Goal: Task Accomplishment & Management: Use online tool/utility

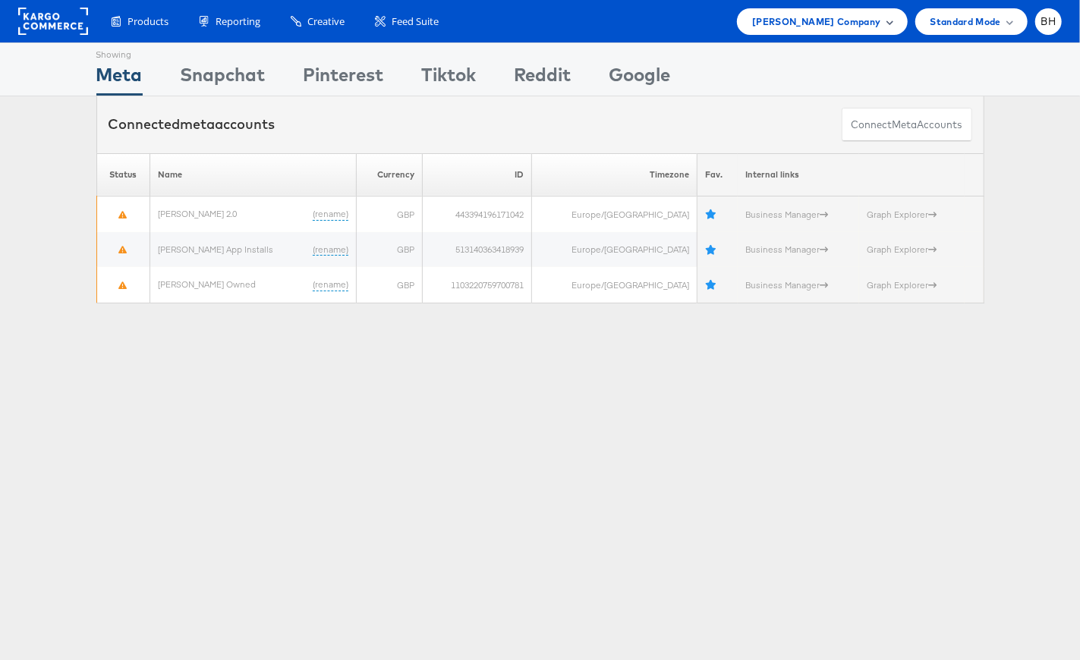
click at [838, 18] on span "John Lewis Company" at bounding box center [816, 22] width 128 height 16
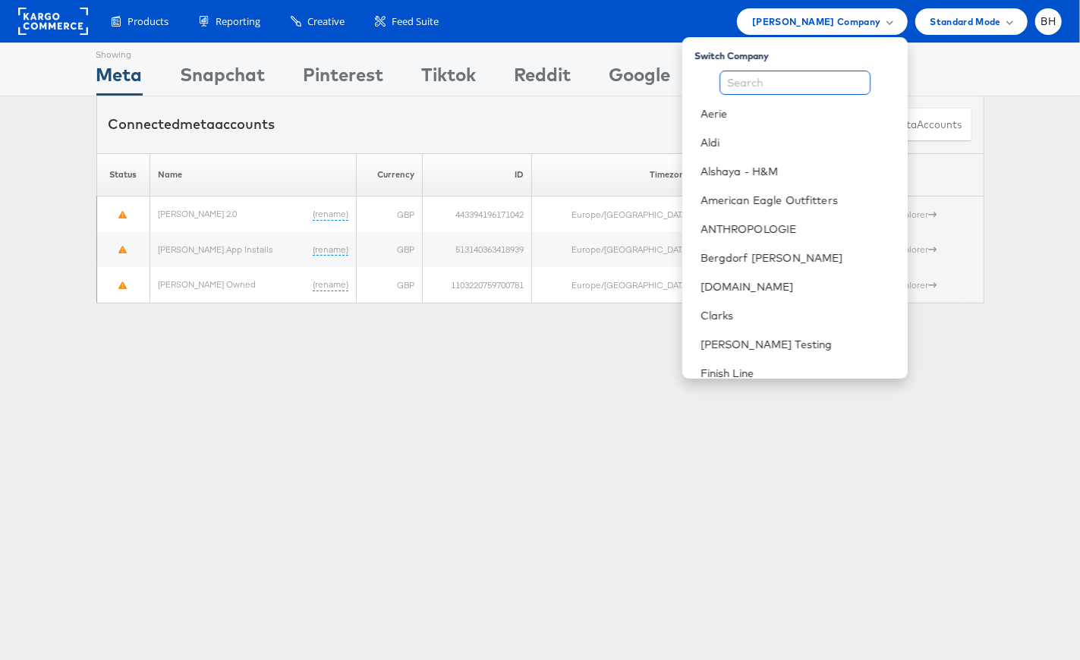
click at [817, 74] on input "text" at bounding box center [795, 83] width 151 height 24
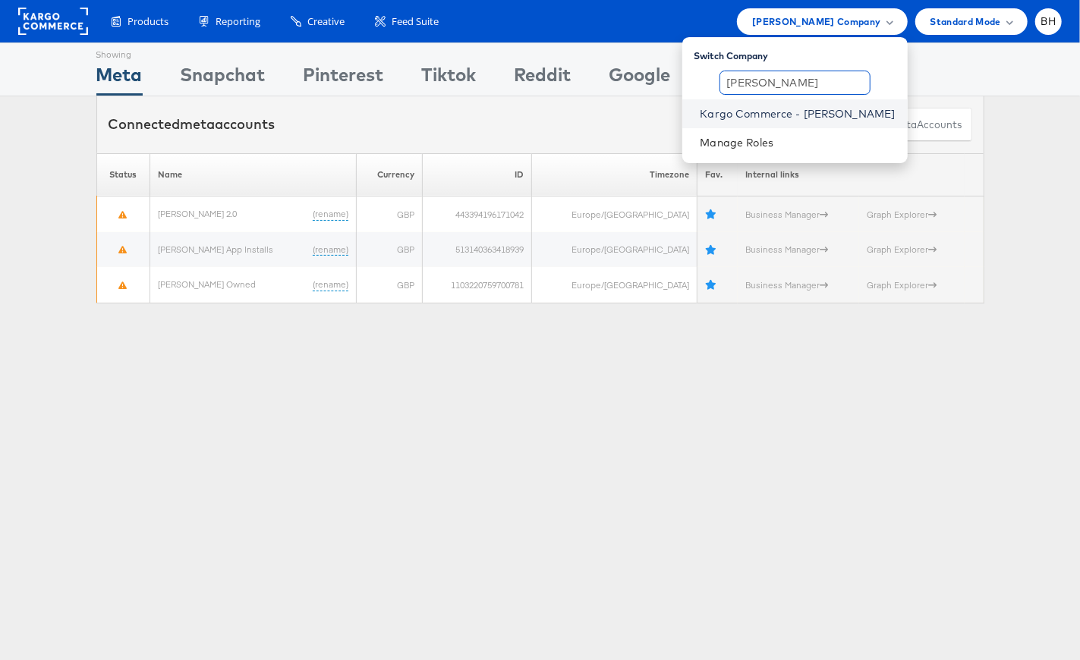
type input "brad"
click at [814, 112] on link "Kargo Commerce - Bradley H" at bounding box center [798, 113] width 195 height 15
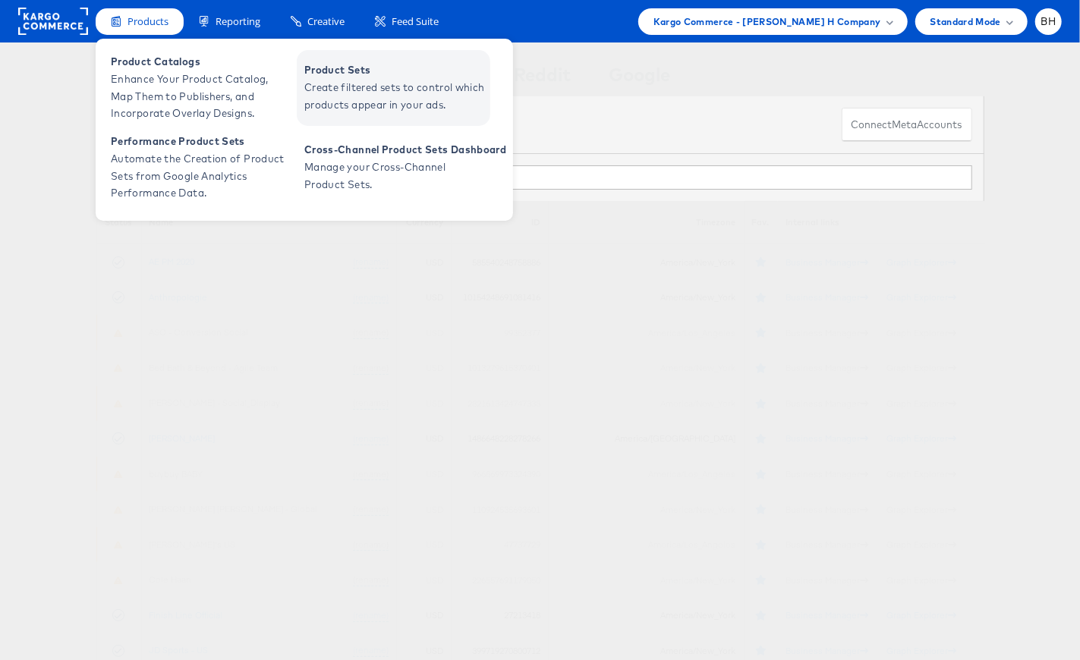
click at [364, 88] on span "Create filtered sets to control which products appear in your ads." at bounding box center [395, 96] width 182 height 35
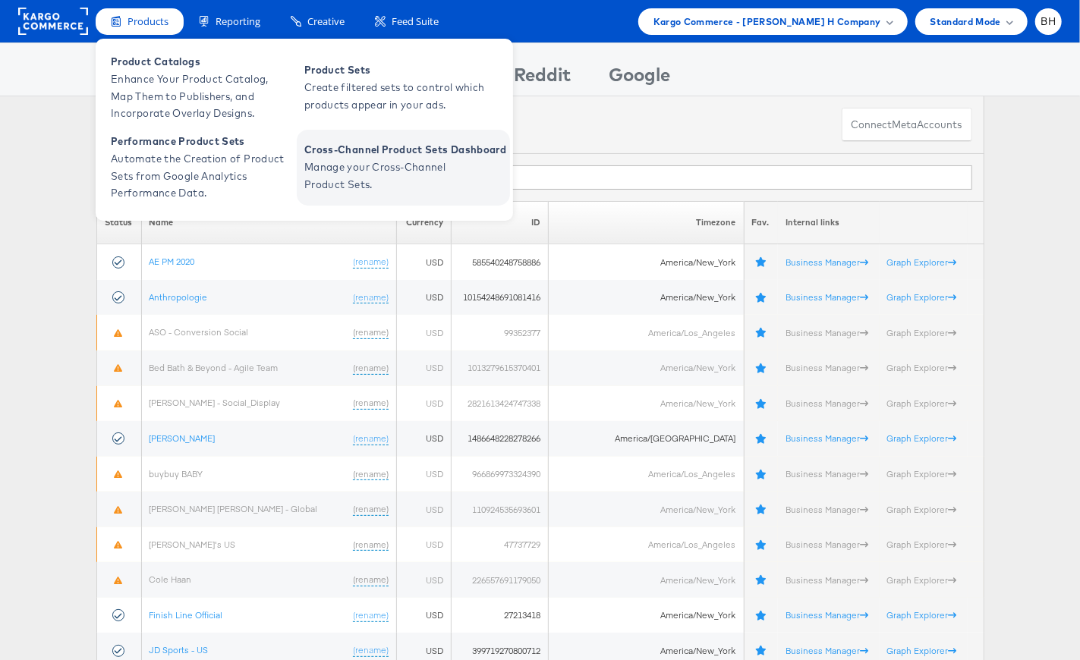
click at [375, 175] on span "Manage your Cross-Channel Product Sets." at bounding box center [395, 176] width 182 height 35
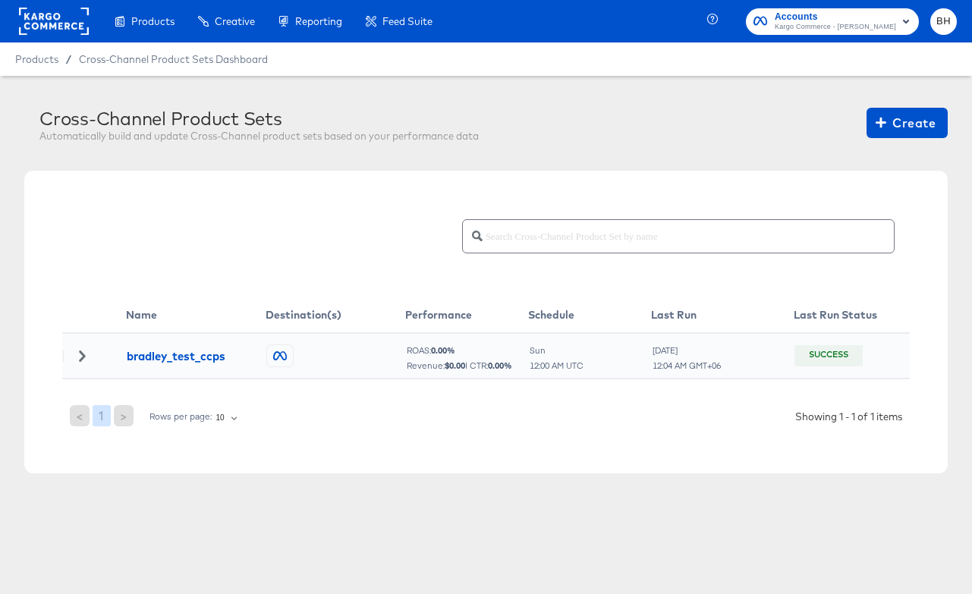
click at [652, 98] on article "Cross-Channel Product Sets Automatically build and update Cross-Channel product…" at bounding box center [486, 309] width 972 height 467
click at [921, 129] on span "Create" at bounding box center [907, 122] width 57 height 21
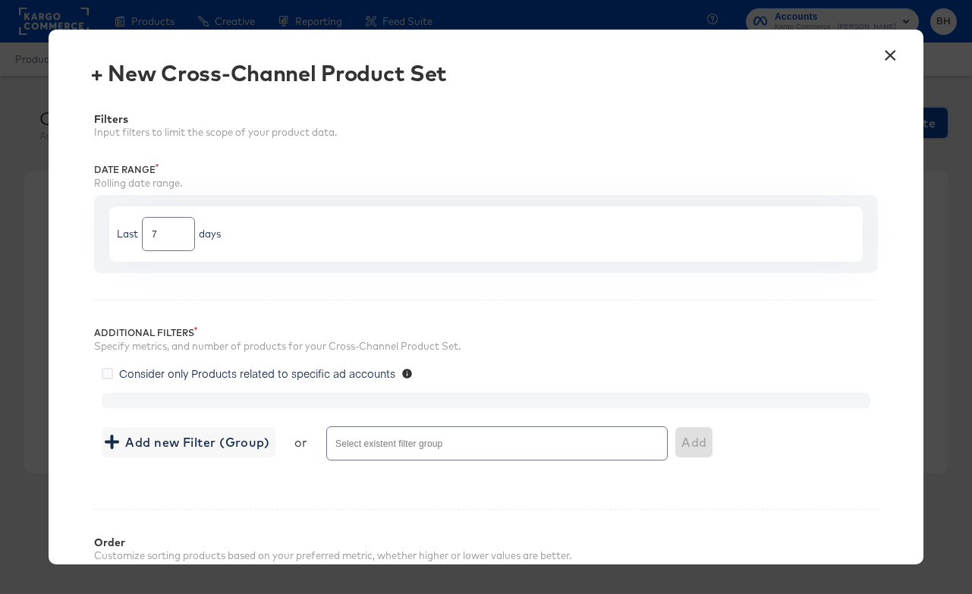
scroll to position [5, 0]
drag, startPoint x: 172, startPoint y: 234, endPoint x: 139, endPoint y: 228, distance: 33.8
click at [139, 228] on div "Last 7 days" at bounding box center [486, 235] width 754 height 55
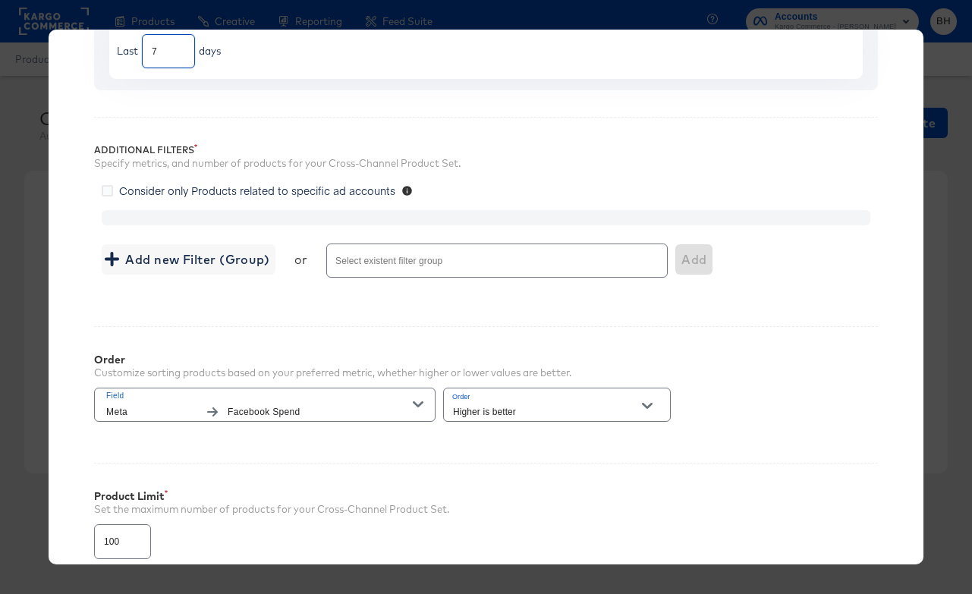
scroll to position [191, 0]
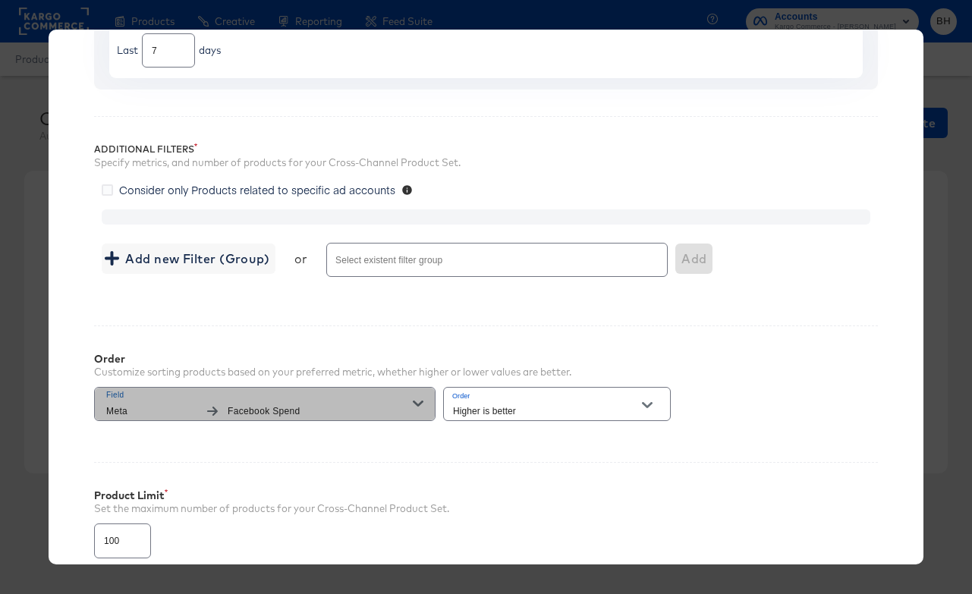
click at [347, 421] on button "Field Meta Facebook Spend" at bounding box center [265, 404] width 342 height 34
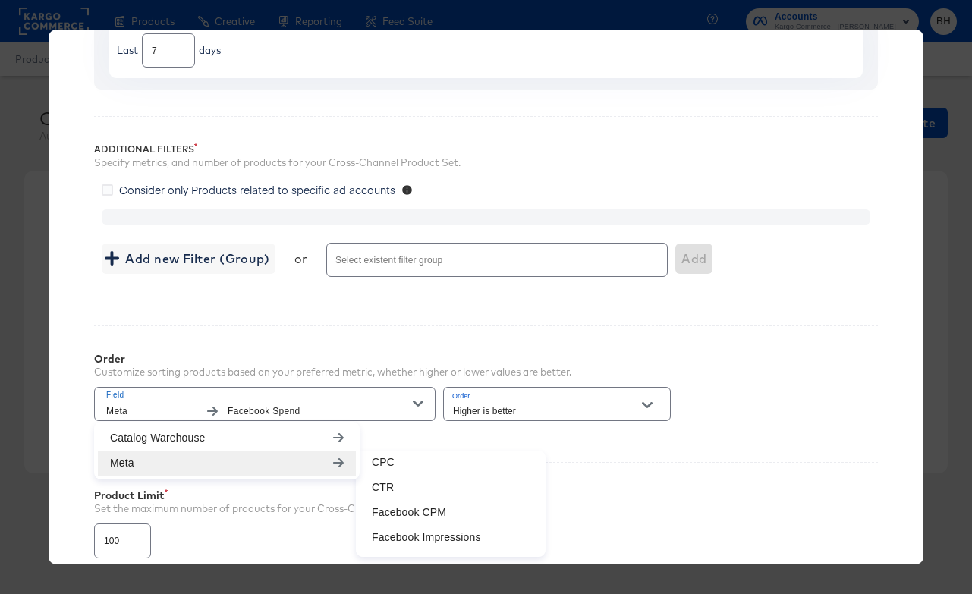
scroll to position [282, 0]
click at [438, 481] on li "CTR" at bounding box center [451, 486] width 182 height 25
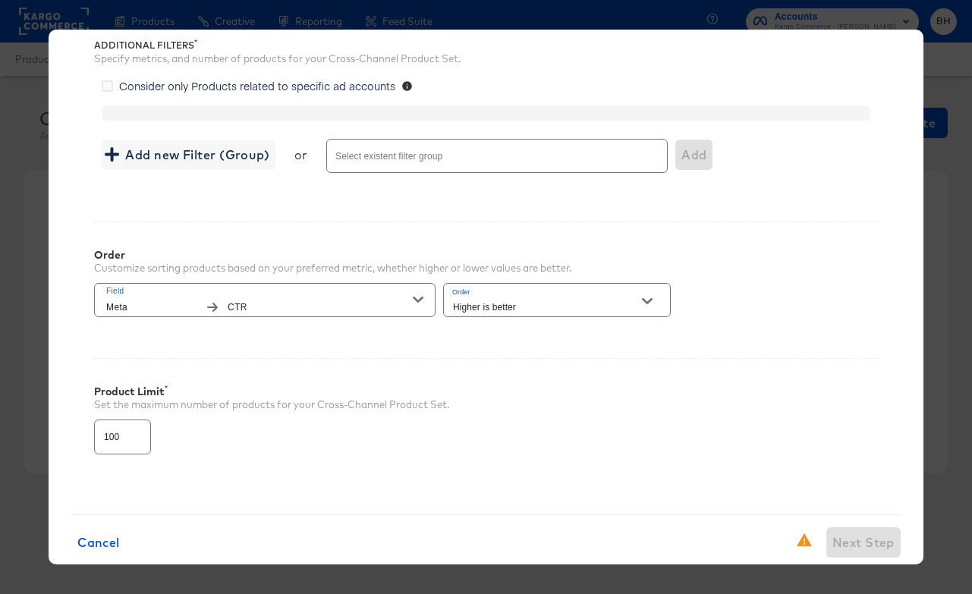
scroll to position [297, 0]
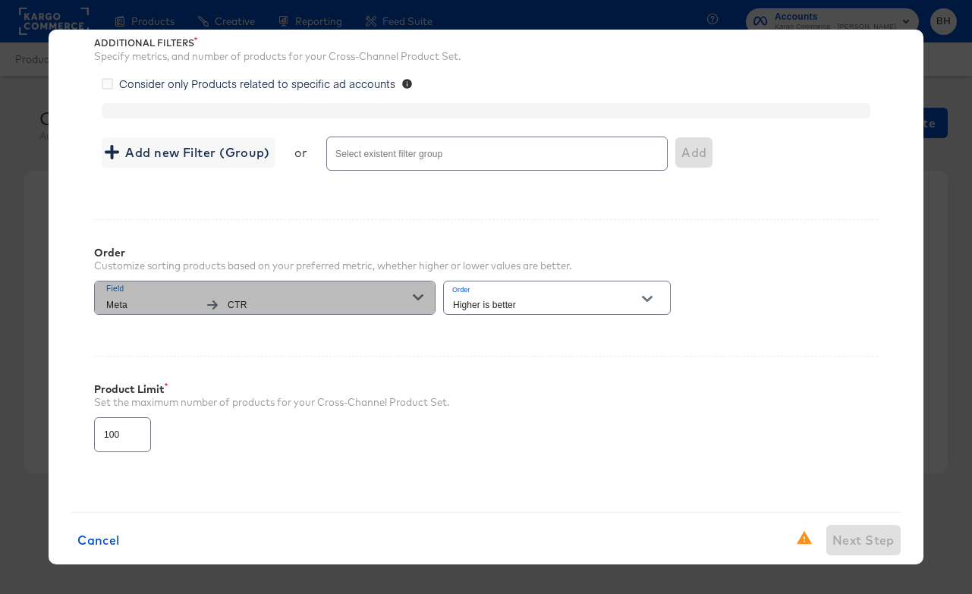
click at [337, 283] on span "Field" at bounding box center [259, 289] width 307 height 14
click at [127, 288] on span "Field" at bounding box center [259, 289] width 307 height 14
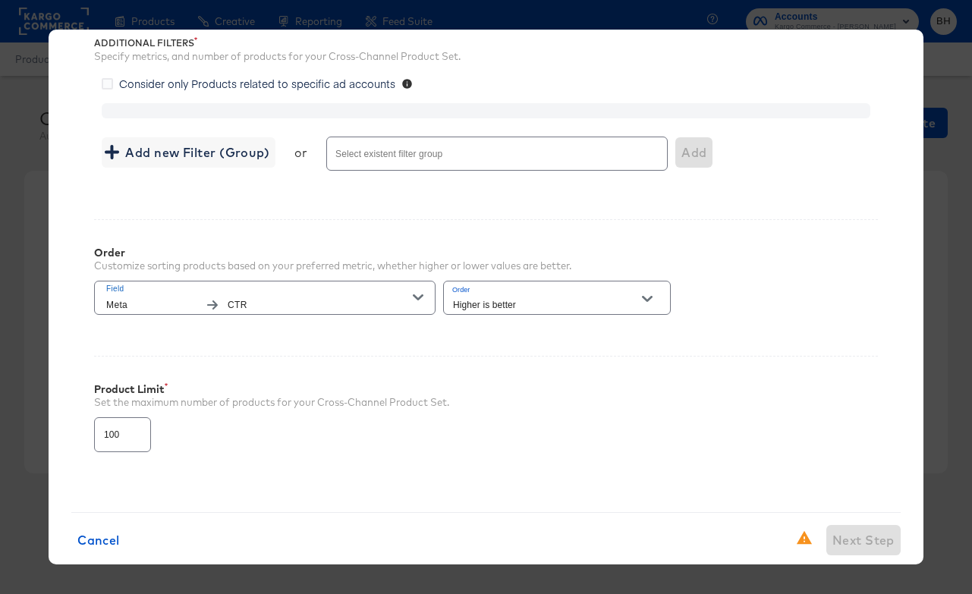
click at [415, 298] on icon "button" at bounding box center [418, 298] width 11 height 6
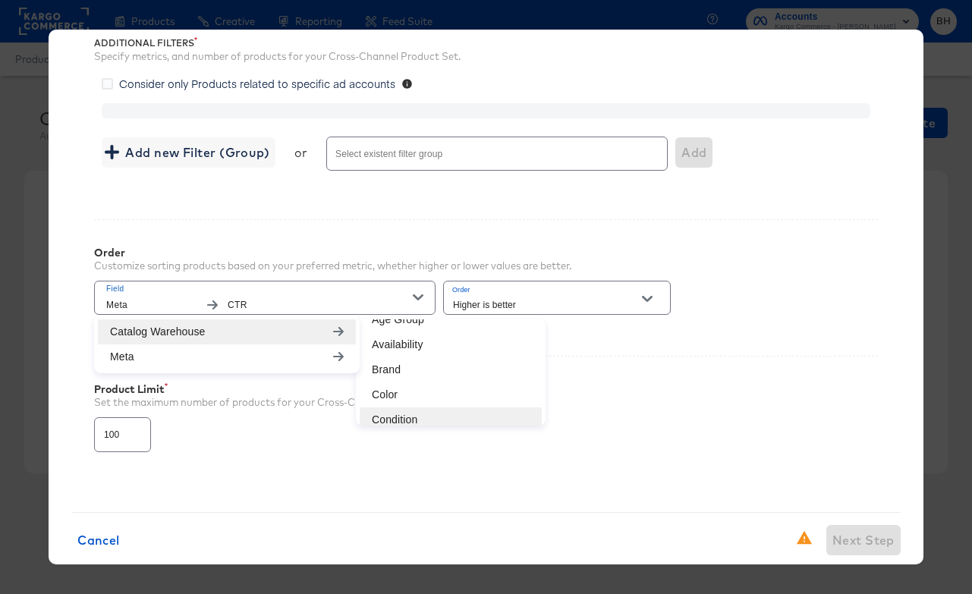
scroll to position [67, 0]
click at [430, 364] on li "Brand" at bounding box center [451, 369] width 182 height 25
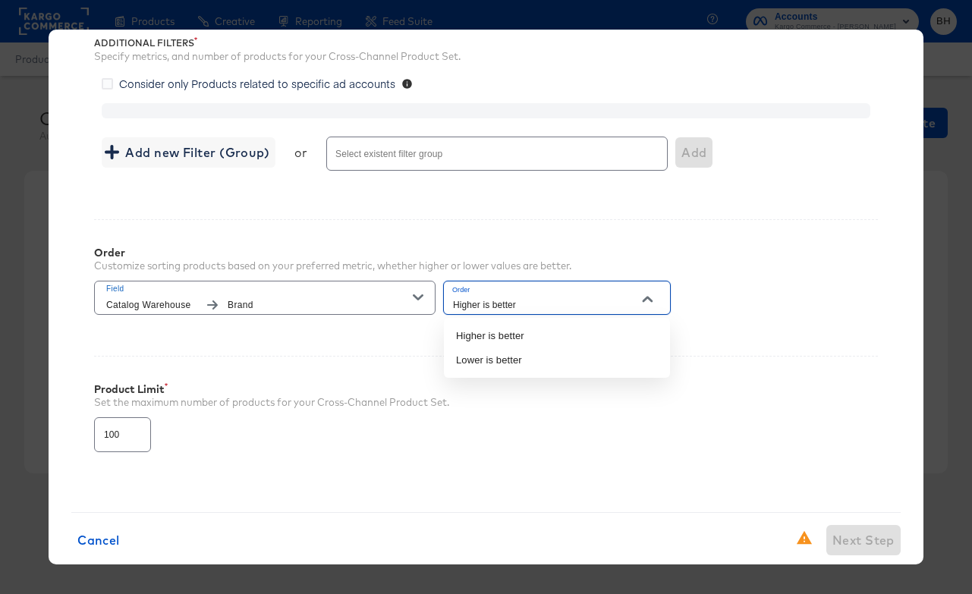
click at [589, 308] on input "Higher is better" at bounding box center [545, 304] width 191 height 17
click at [706, 326] on div "Order Customize sorting products based on your preferred metric, whether higher…" at bounding box center [486, 274] width 784 height 110
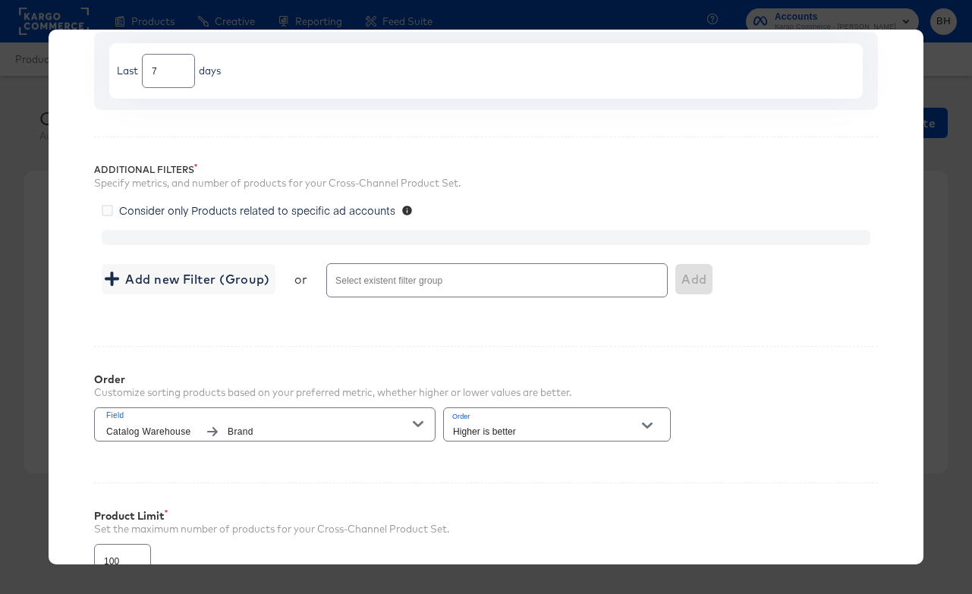
scroll to position [162, 0]
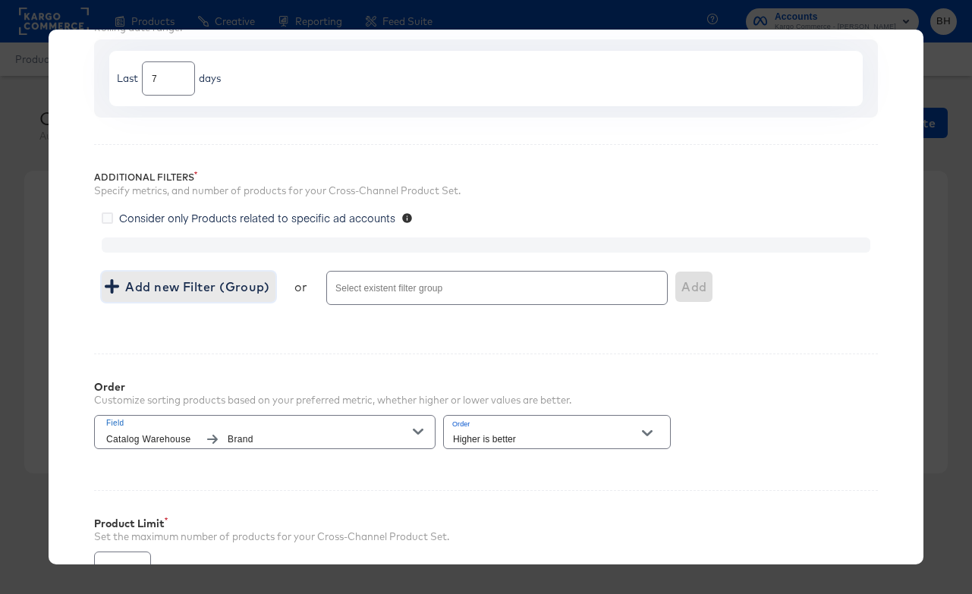
click at [244, 283] on span "Add new Filter (Group)" at bounding box center [189, 286] width 162 height 21
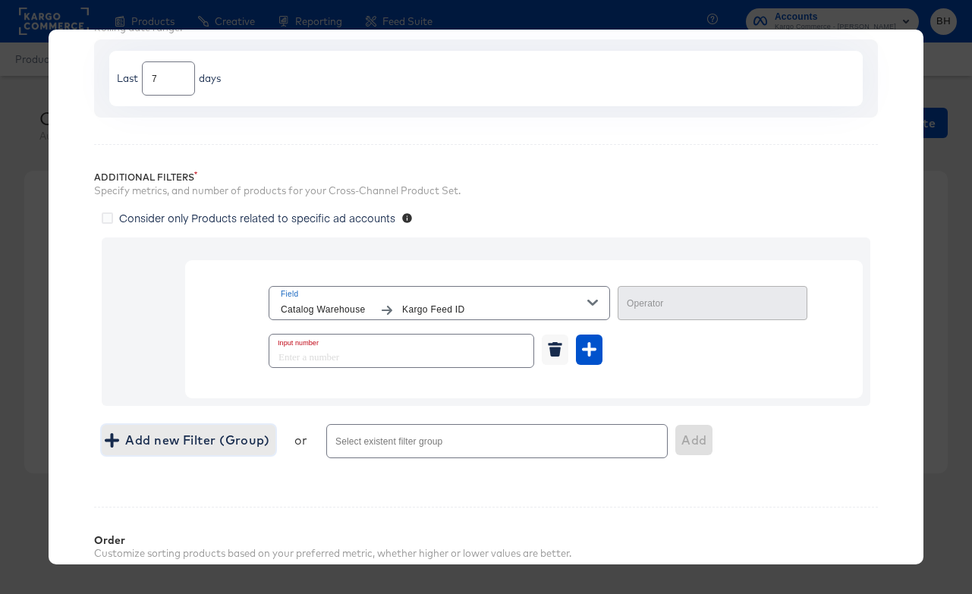
type input "Equal"
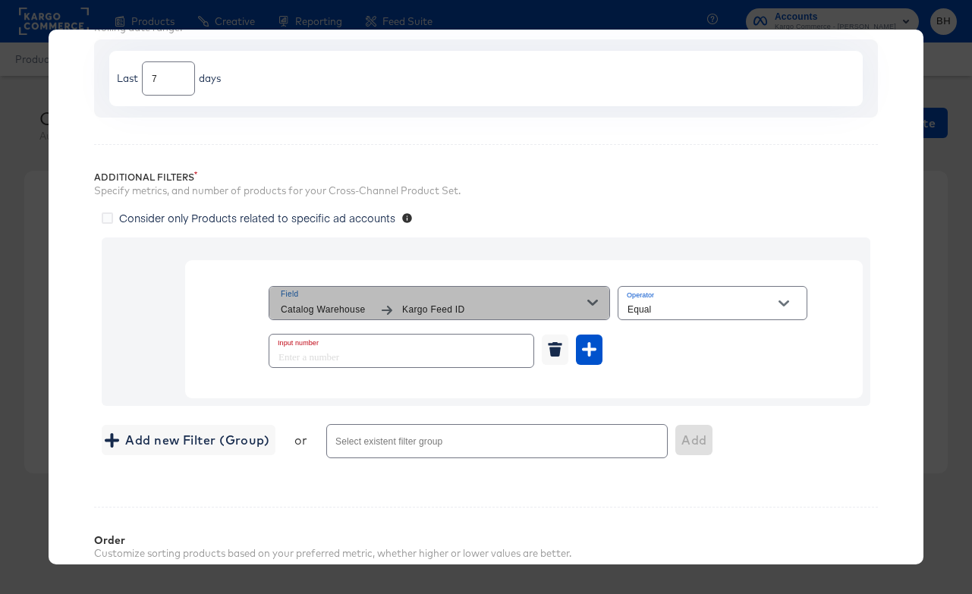
click at [503, 305] on span "Kargo Feed ID" at bounding box center [494, 310] width 185 height 16
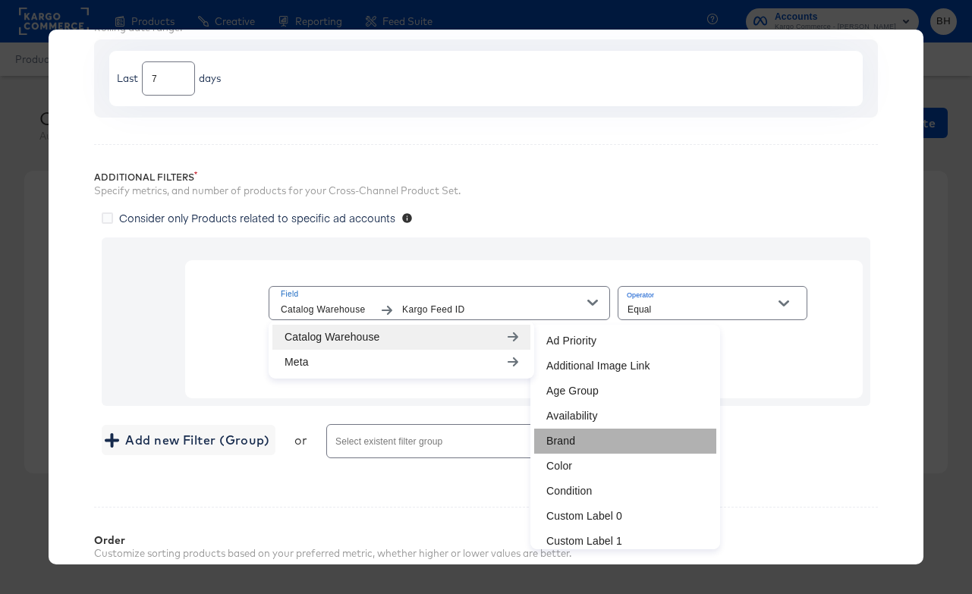
click at [600, 443] on li "Brand" at bounding box center [625, 441] width 182 height 25
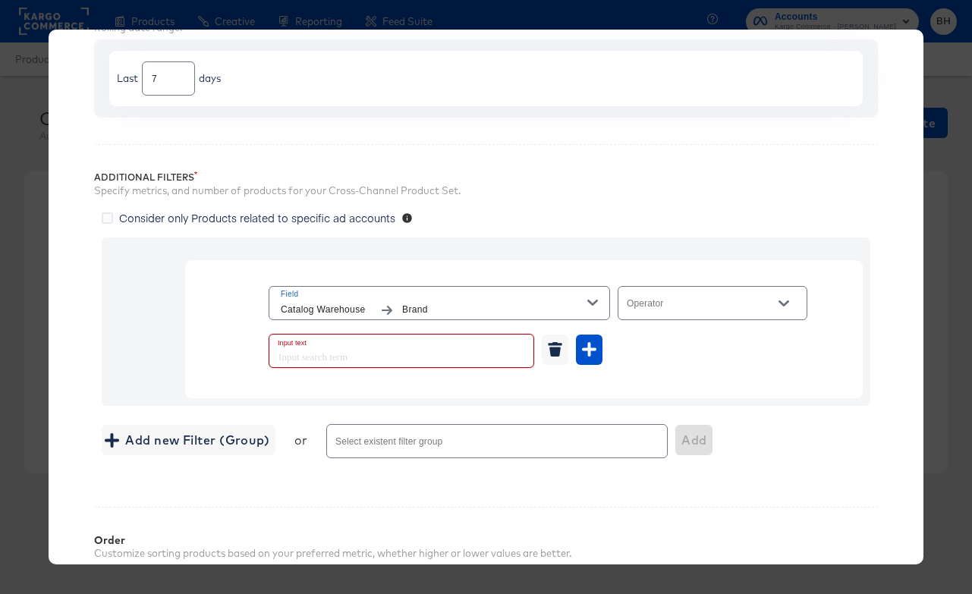
click at [406, 355] on input "text" at bounding box center [401, 351] width 264 height 33
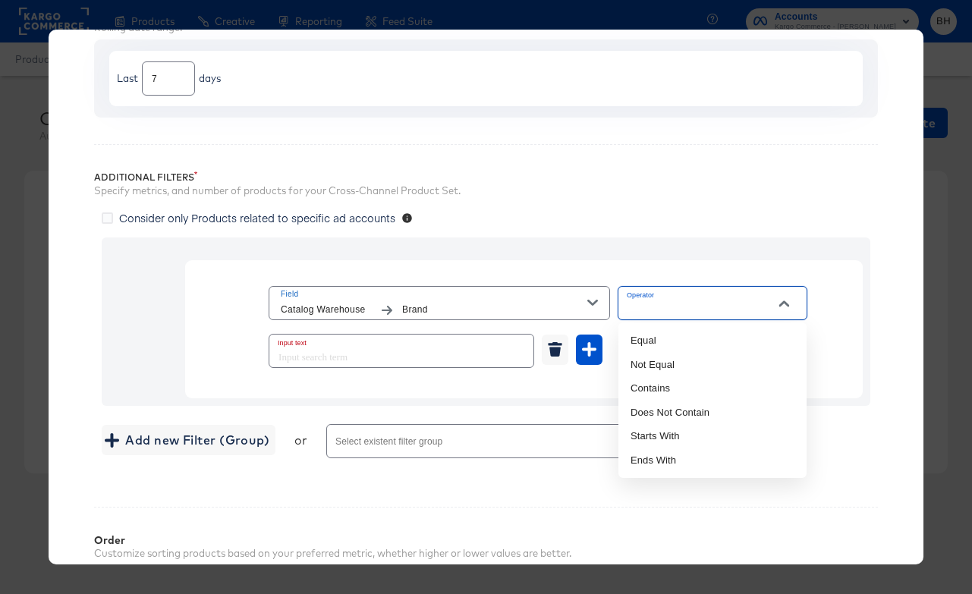
click at [713, 306] on input "Operator" at bounding box center [701, 309] width 153 height 17
click at [692, 331] on li "Equal" at bounding box center [713, 341] width 188 height 24
type input "Equal"
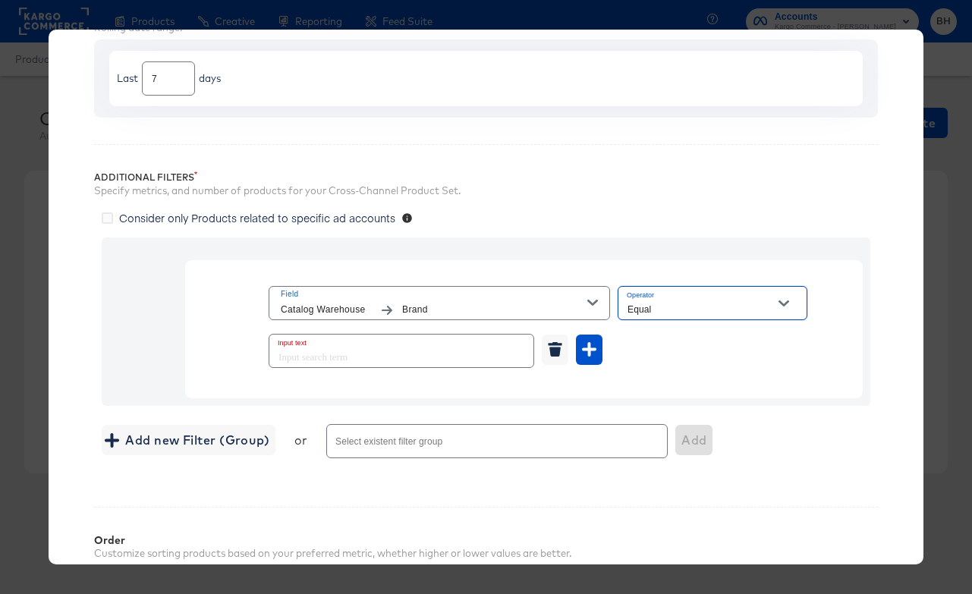
click at [363, 361] on input "text" at bounding box center [401, 351] width 264 height 33
type input "Nike"
click at [642, 387] on div "Field Catalog Warehouse Brand Operator Equal Input text Nike" at bounding box center [524, 329] width 678 height 139
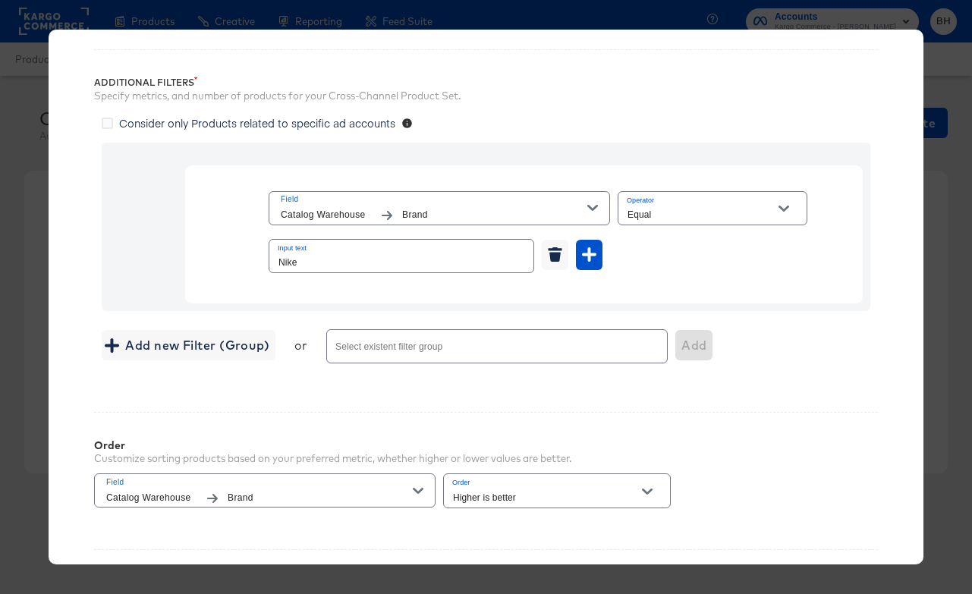
scroll to position [252, 0]
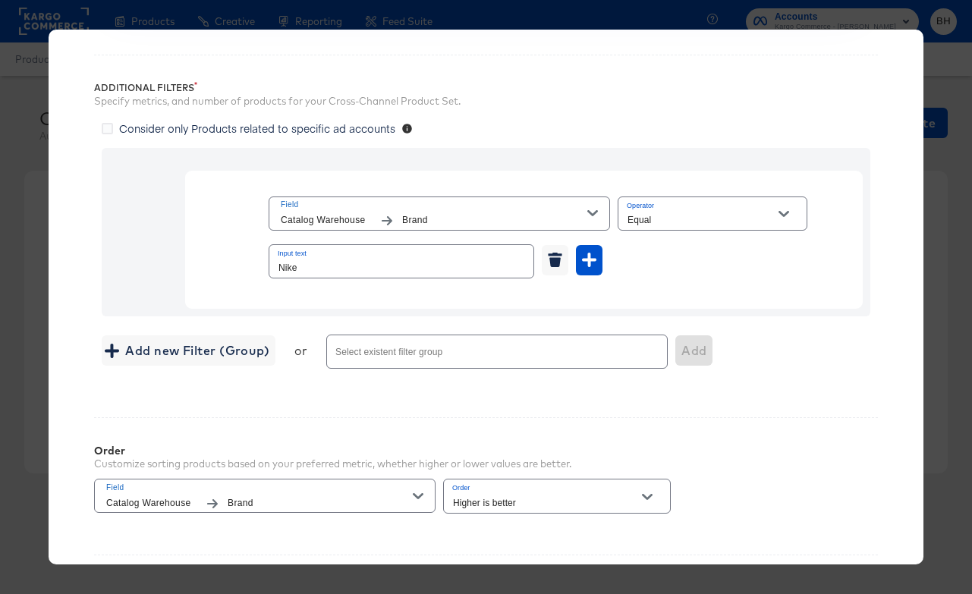
click at [657, 140] on div "Field Catalog Warehouse Brand Operator Equal Input text Nike Add new Filter (Gr…" at bounding box center [486, 260] width 784 height 240
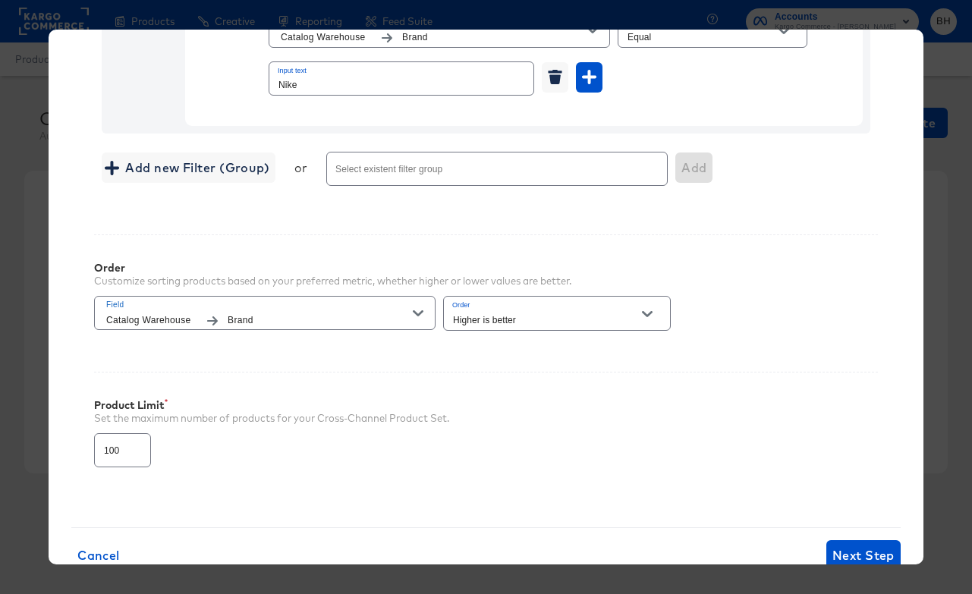
scroll to position [478, 0]
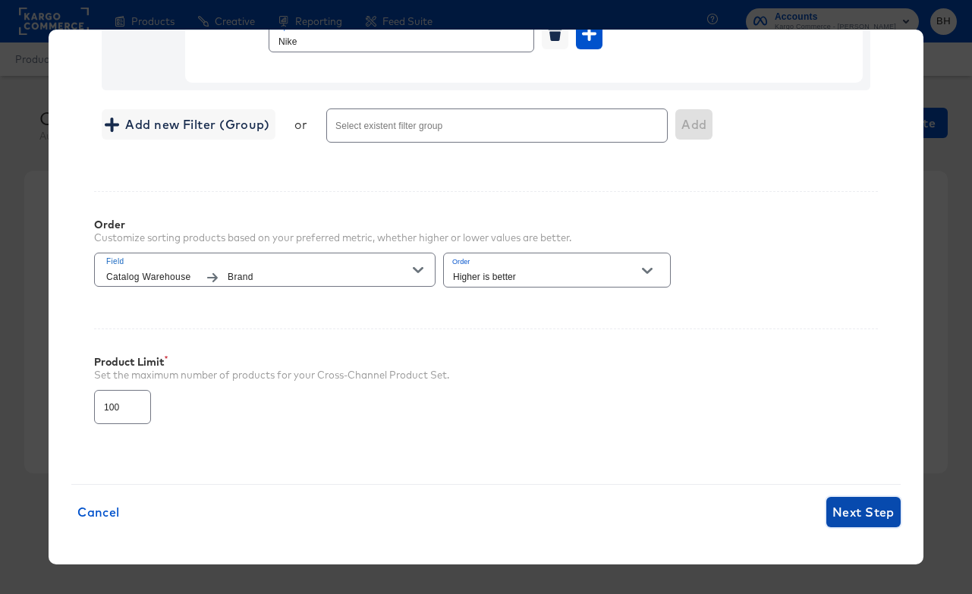
click at [874, 524] on button "Next Step" at bounding box center [864, 512] width 74 height 30
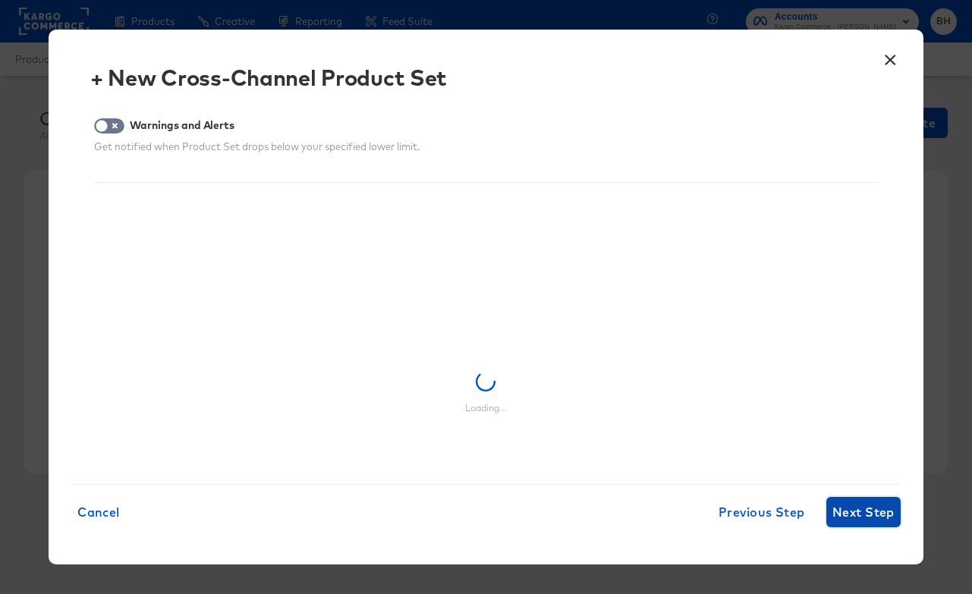
scroll to position [3, 0]
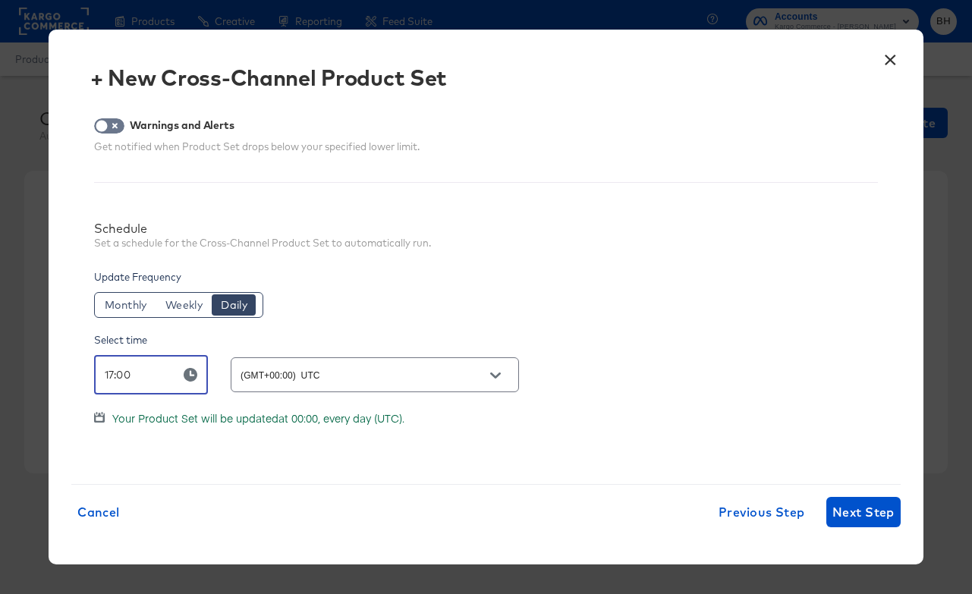
drag, startPoint x: 152, startPoint y: 385, endPoint x: 72, endPoint y: 348, distance: 88.0
click at [72, 348] on div "Warnings and Alerts Get notified when Product Set drops below your specified lo…" at bounding box center [486, 289] width 830 height 389
type input "06:00"
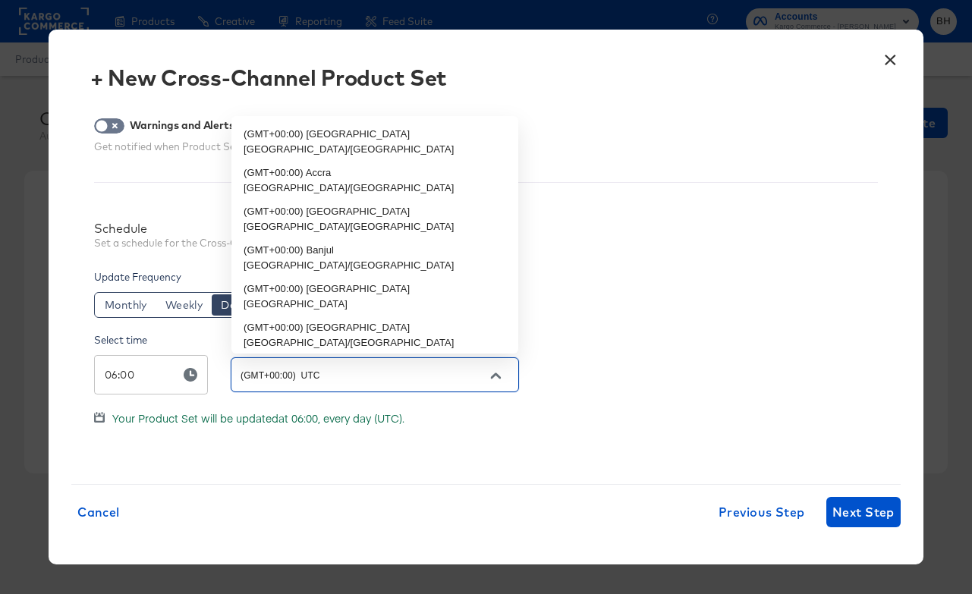
click at [463, 377] on input "(GMT+00:00) UTC" at bounding box center [363, 375] width 251 height 17
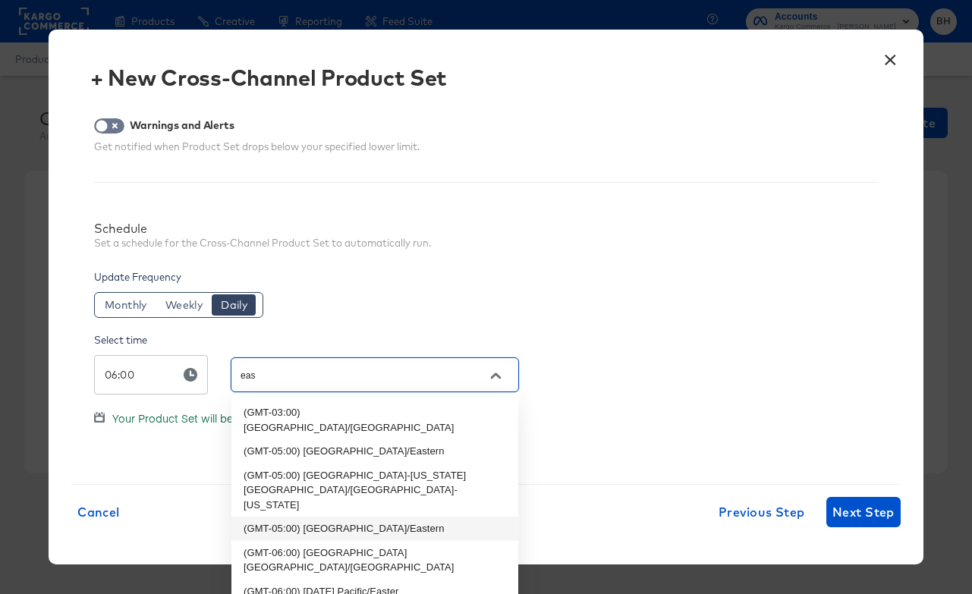
click at [408, 517] on li "(GMT-05:00) Eastern US/Eastern" at bounding box center [375, 529] width 287 height 24
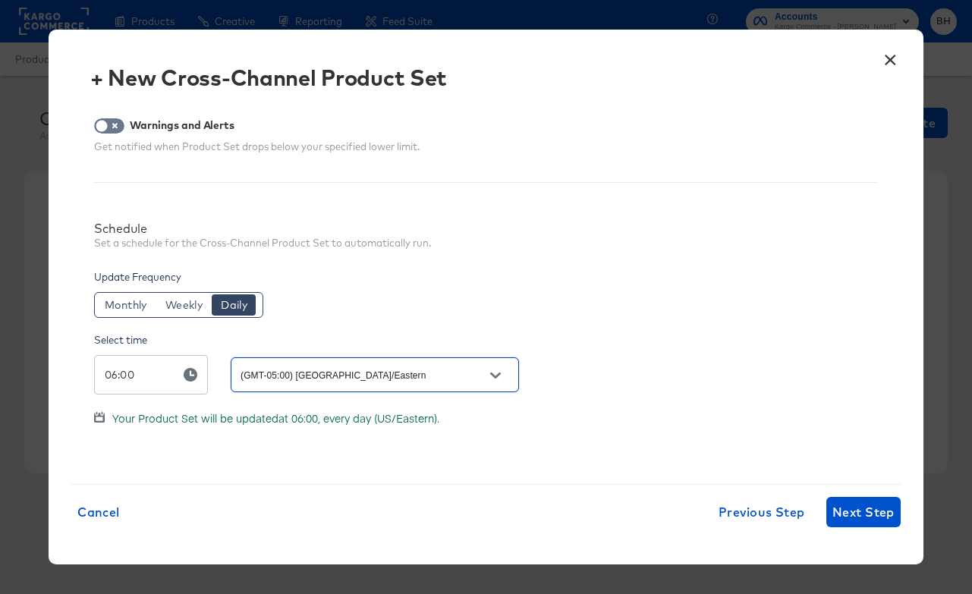
type input "(GMT-05:00) Eastern US/Eastern"
click at [647, 321] on div "Select time 06:00 ​ (GMT-05:00) Eastern US/Eastern" at bounding box center [486, 356] width 784 height 77
click at [871, 513] on span "Next Step" at bounding box center [864, 512] width 62 height 21
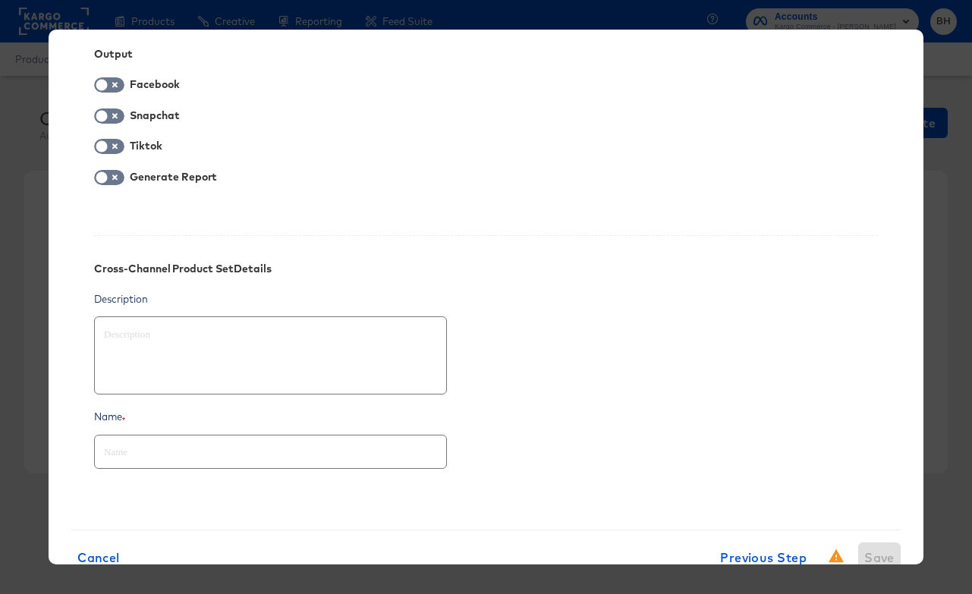
scroll to position [73, 0]
click at [179, 458] on input "text" at bounding box center [270, 445] width 351 height 33
type textarea "x"
type input "b"
type textarea "x"
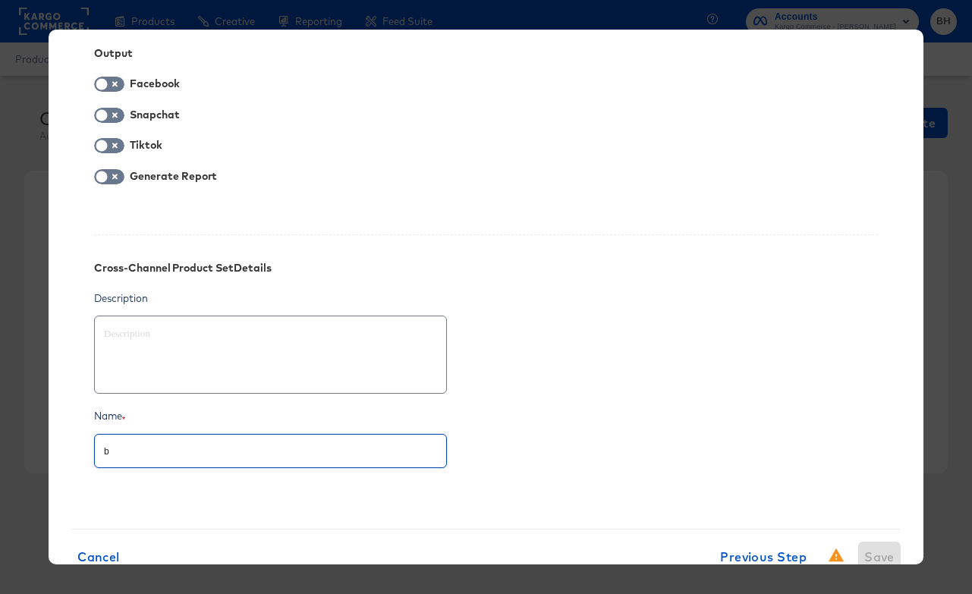
type input "br"
type textarea "x"
type input "bra"
type textarea "x"
type input "brad"
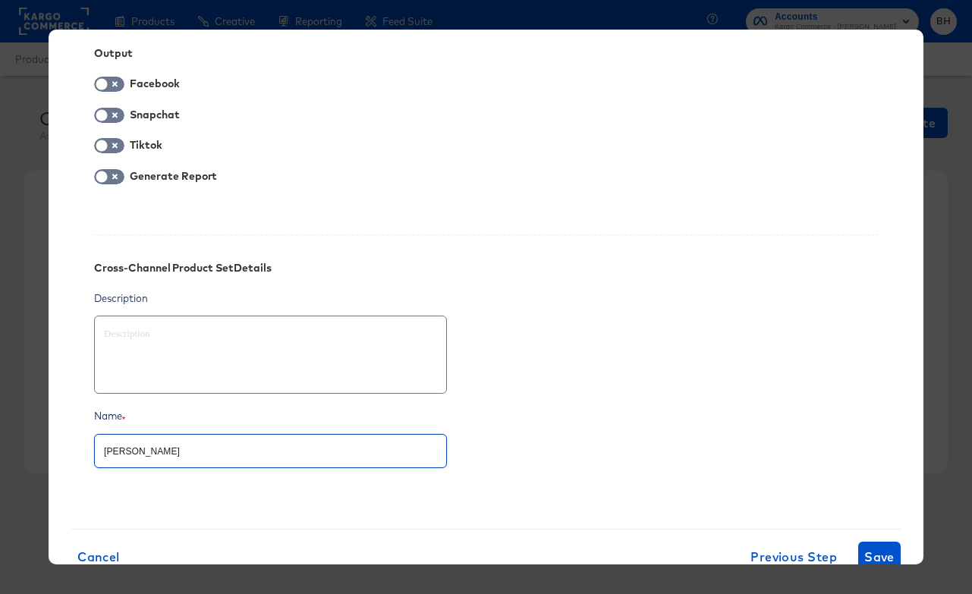
type textarea "x"
type input "bradl"
type textarea "x"
type input "bradle"
type textarea "x"
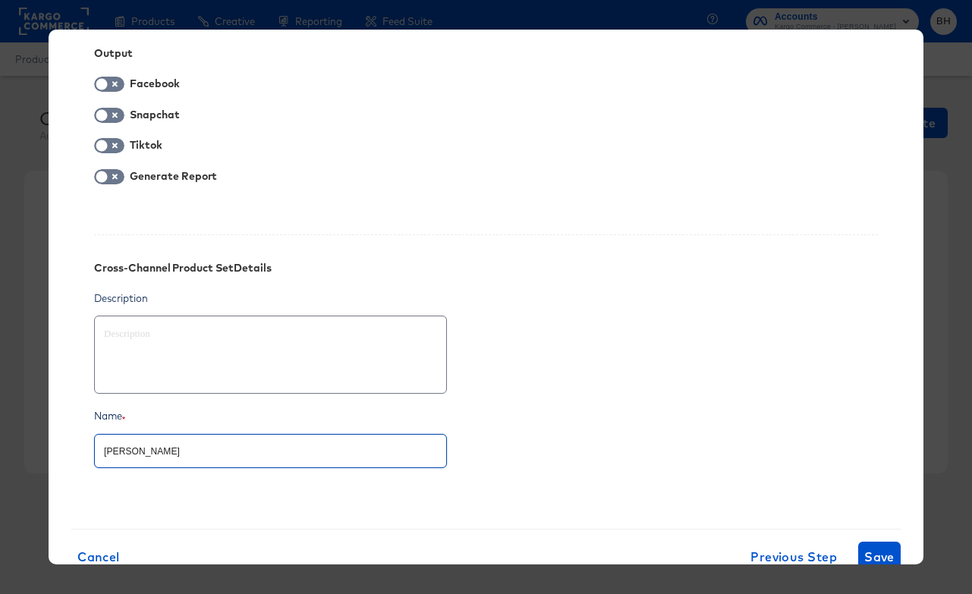
type input "bradle"
type textarea "x"
type input "bradle"
type textarea "x"
type input "bradley"
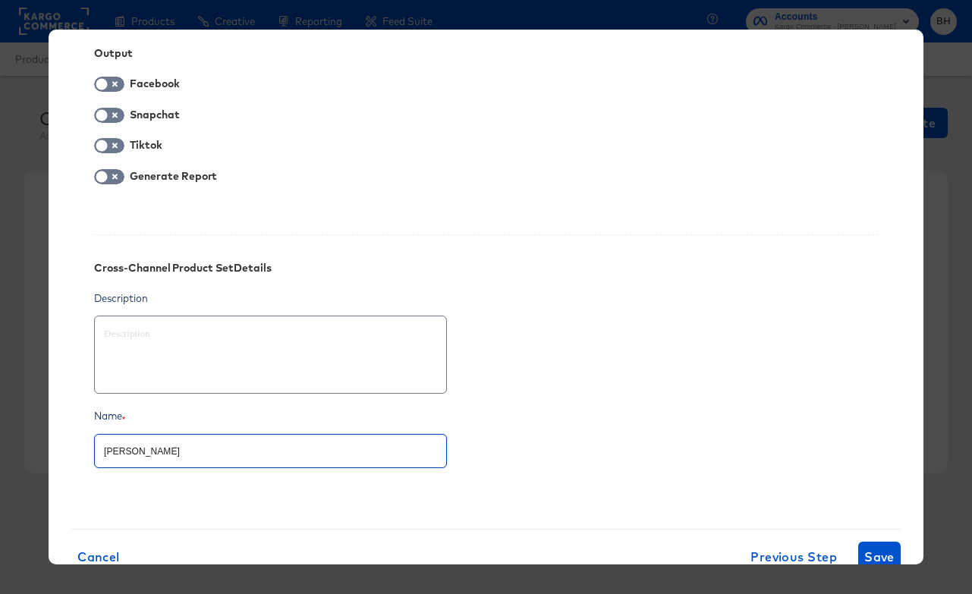
type textarea "x"
type input "bradley"
type textarea "x"
type input "bradley t"
type textarea "x"
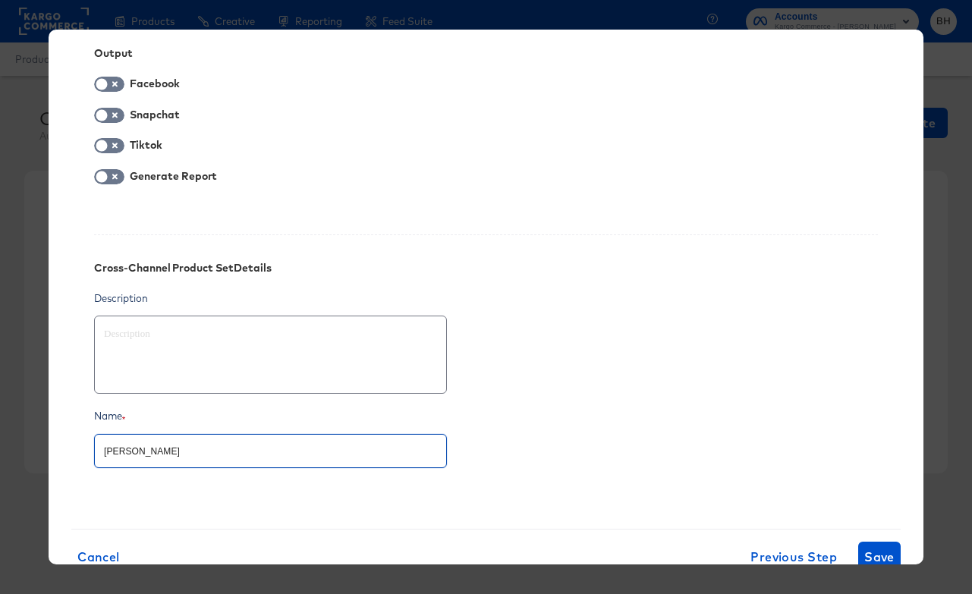
type input "bradley te"
type textarea "x"
type input "bradley tes"
type textarea "x"
type input "bradley test"
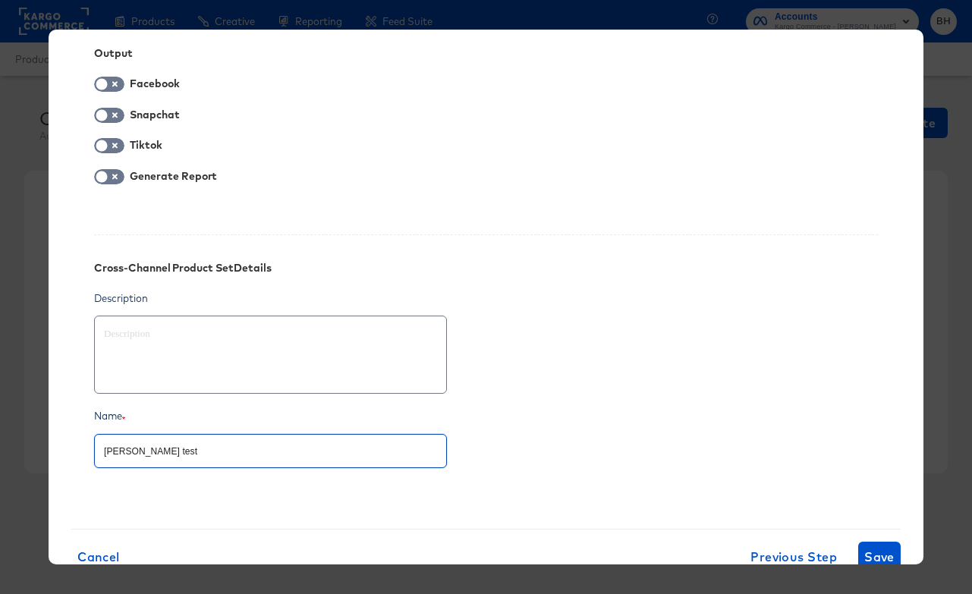
type textarea "x"
type input "bradley test"
type textarea "x"
type input "bradley test p"
type textarea "x"
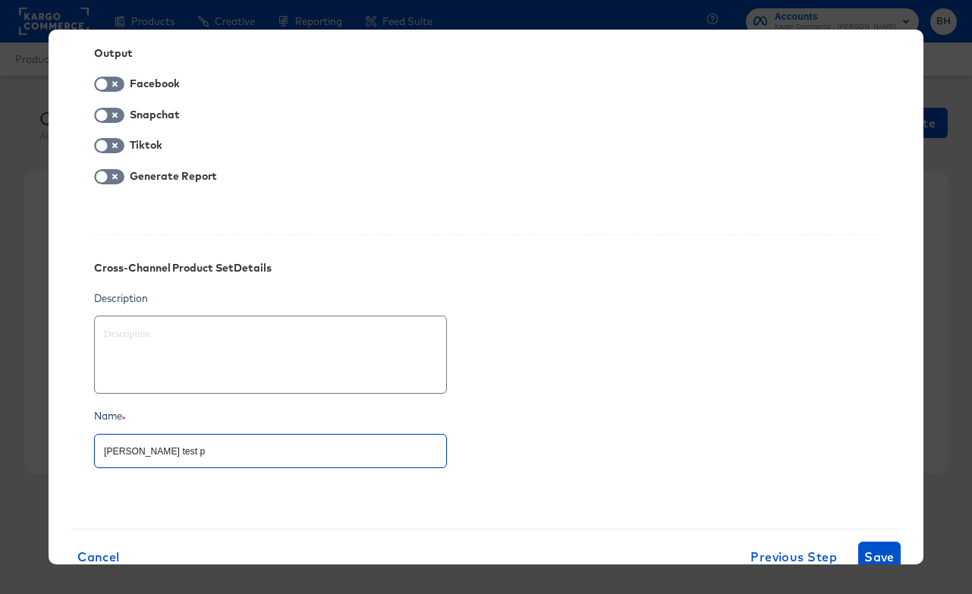
type input "bradley test pr"
type textarea "x"
type input "bradley test pro"
type textarea "x"
type input "bradley test prod"
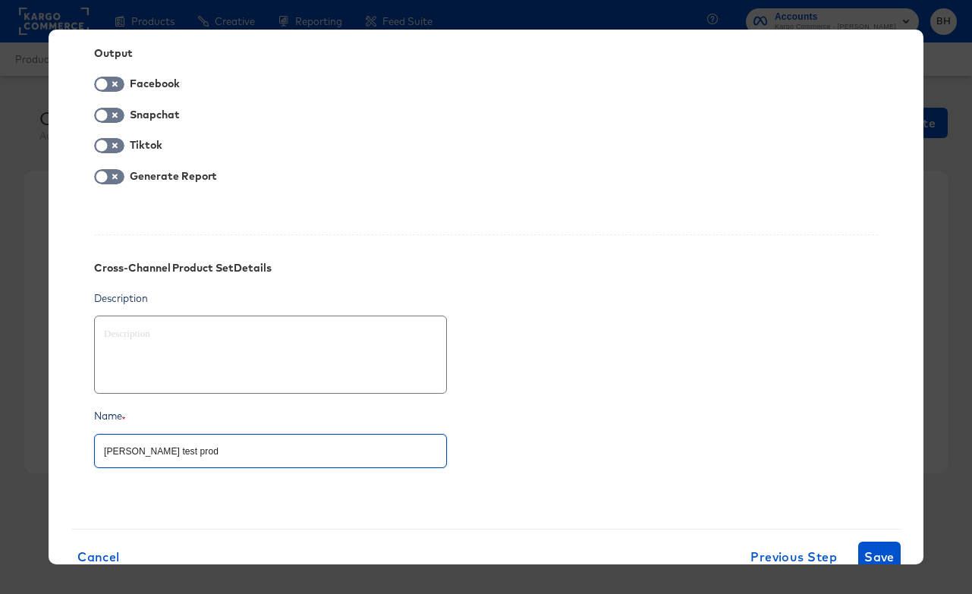
type textarea "x"
type input "bradley test produ"
type textarea "x"
type input "bradley test produc"
type textarea "x"
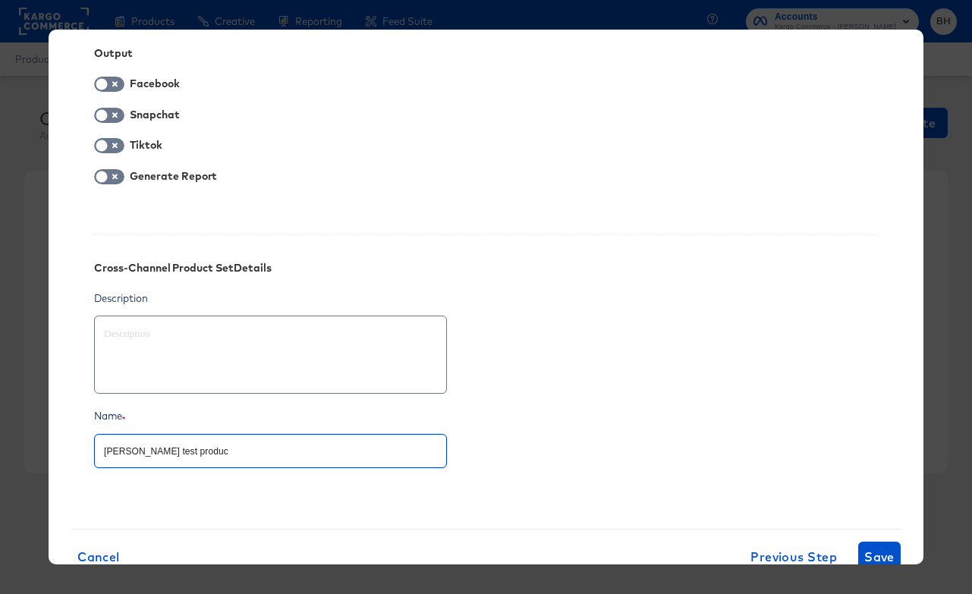
type input "bradley test product"
type textarea "x"
type input "bradley test product"
type textarea "x"
type input "bradley test product s"
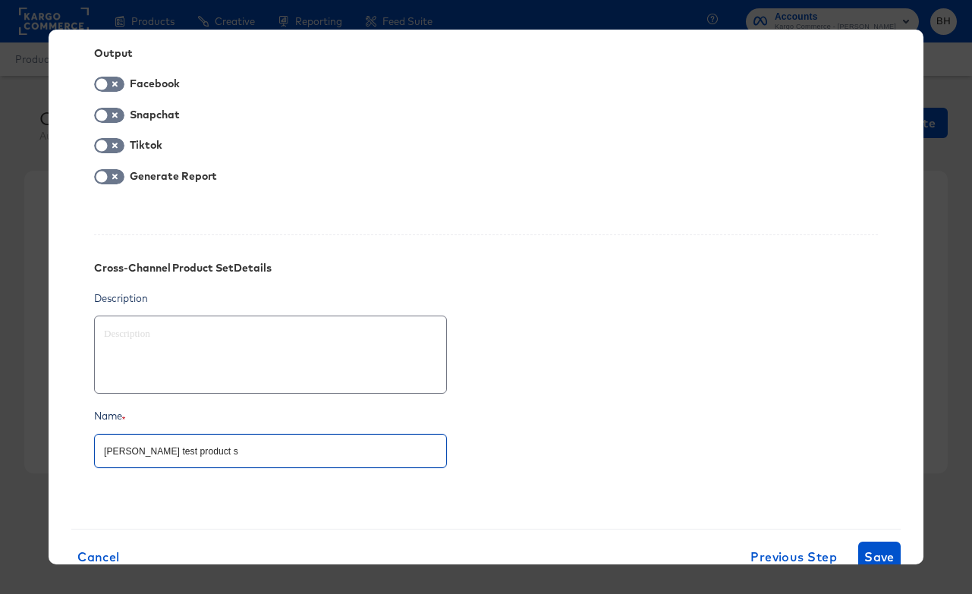
type textarea "x"
type input "bradley test product se"
type textarea "x"
type input "bradley test product set"
type textarea "x"
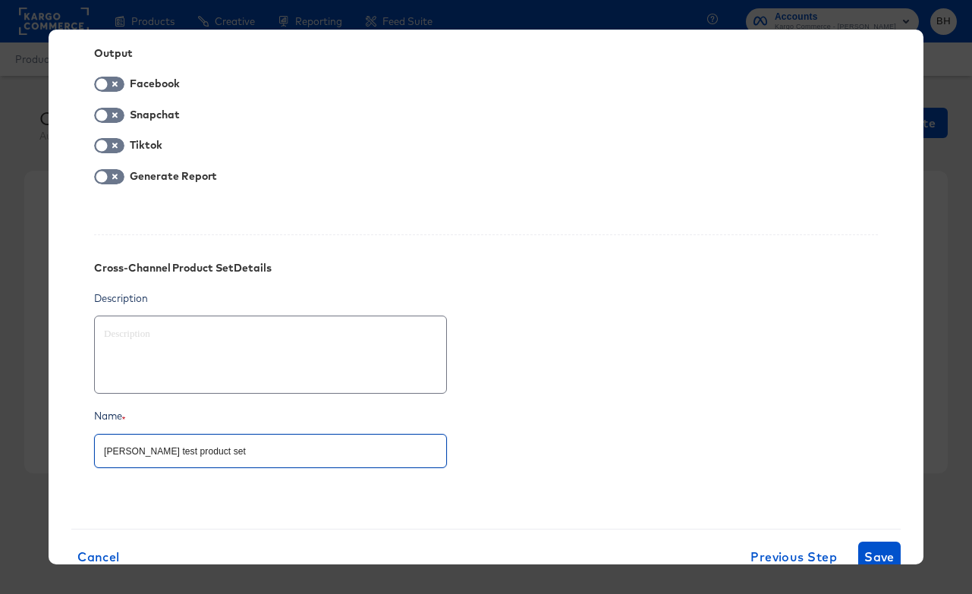
type input "bradley test product set"
type textarea "x"
type input "bradley test product set"
type textarea "x"
type input "bradley test product se"
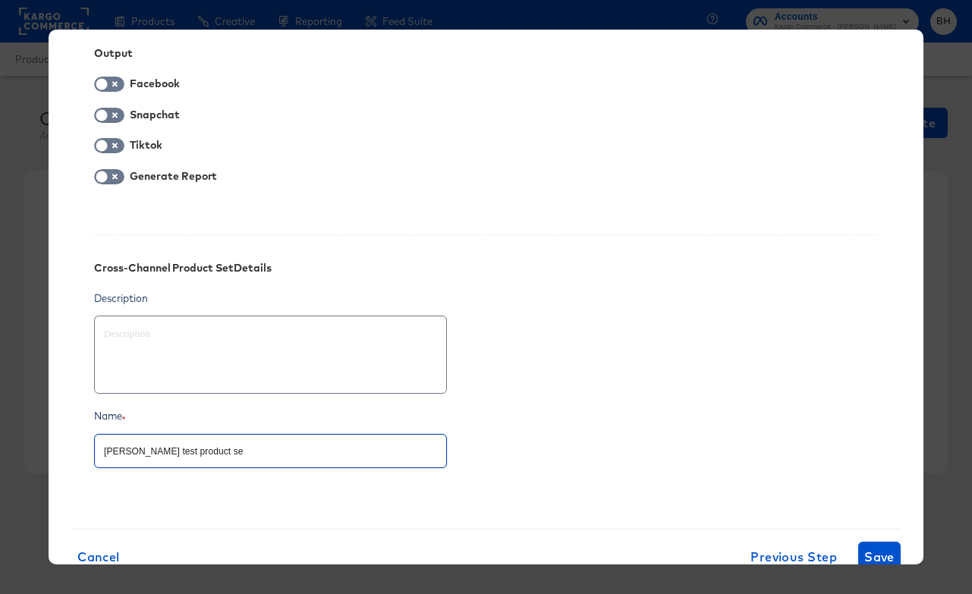
type textarea "x"
type input "bradley test product s"
type textarea "x"
type input "bradley test product"
type textarea "x"
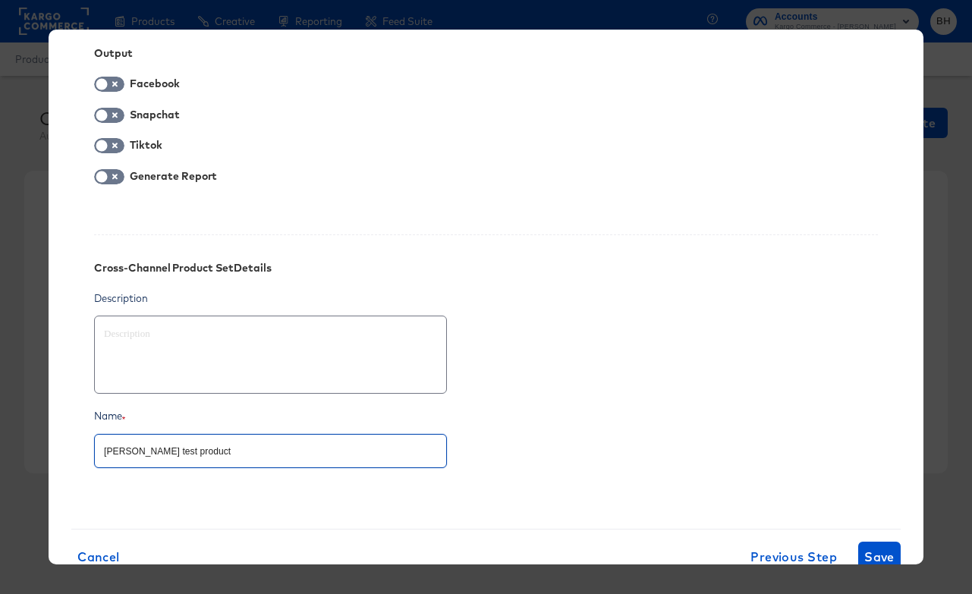
type input "bradley test product"
type textarea "x"
type input "bradley test produc"
type textarea "x"
type input "bradley test produ"
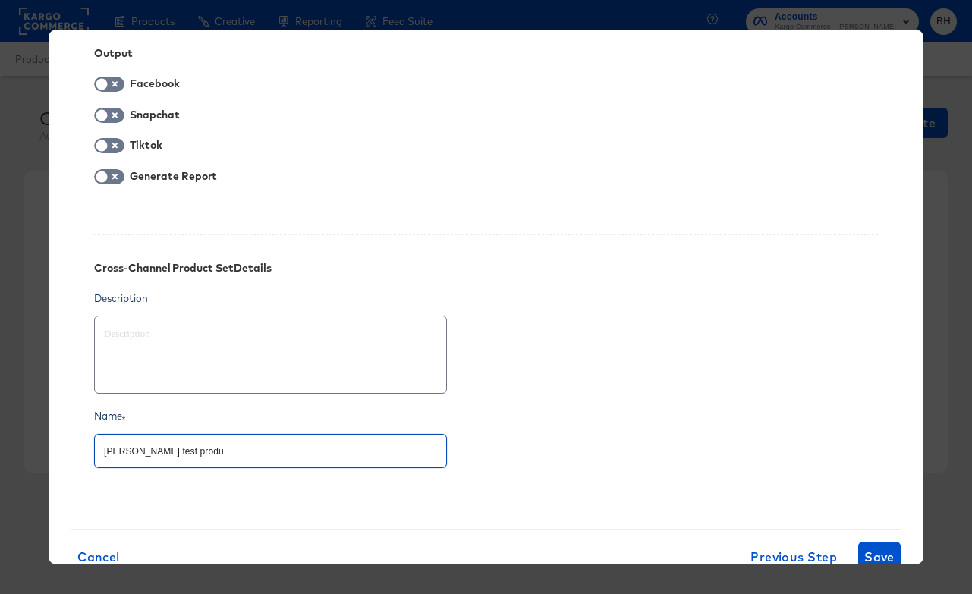
type textarea "x"
type input "bradley test prod"
type textarea "x"
type input "bradley test pro"
type textarea "x"
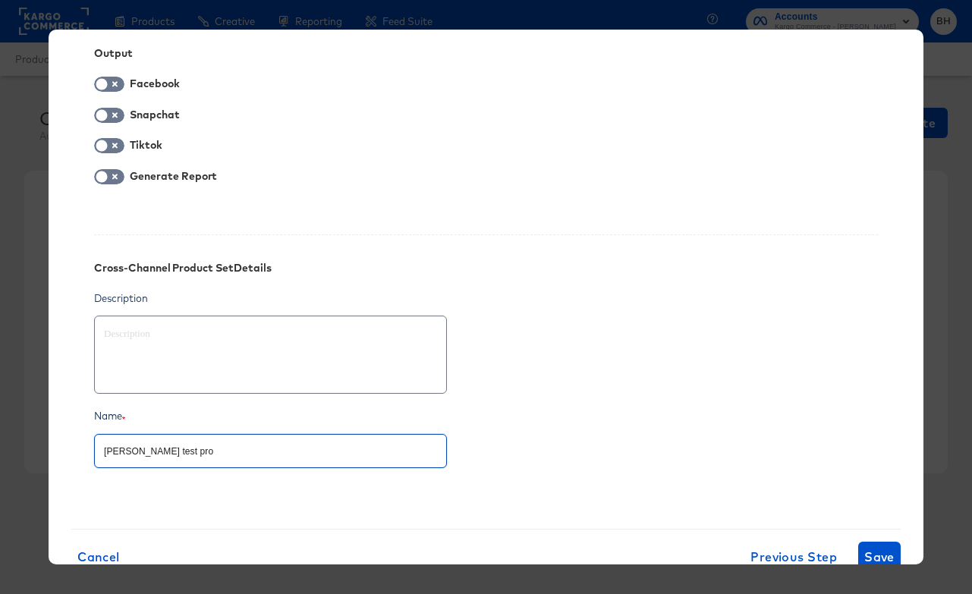
type input "bradley test pr"
type textarea "x"
type input "bradley test p"
type textarea "x"
type input "bradley test"
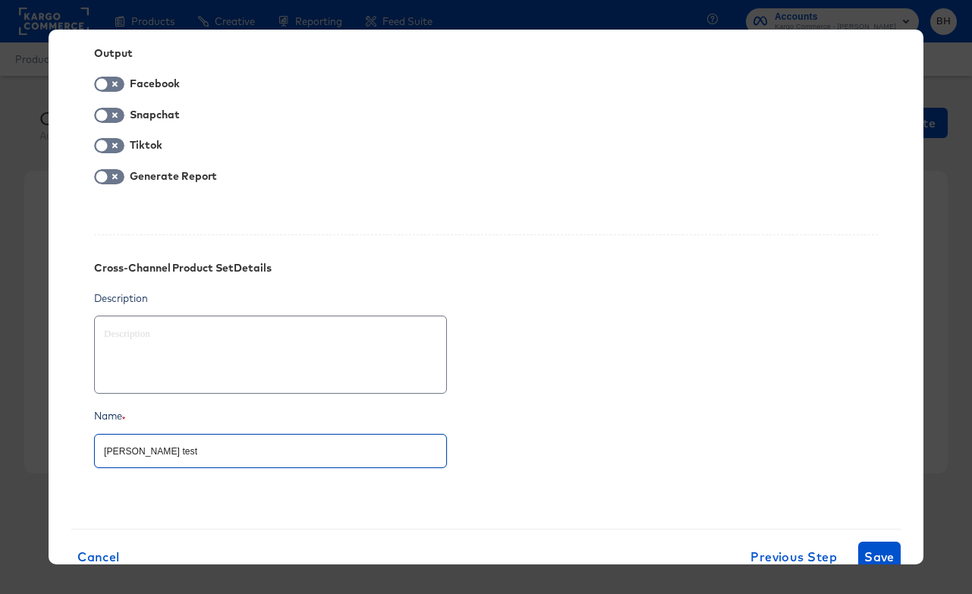
type textarea "x"
type input "bradley test c"
type textarea "x"
type input "bradley test cc"
type textarea "x"
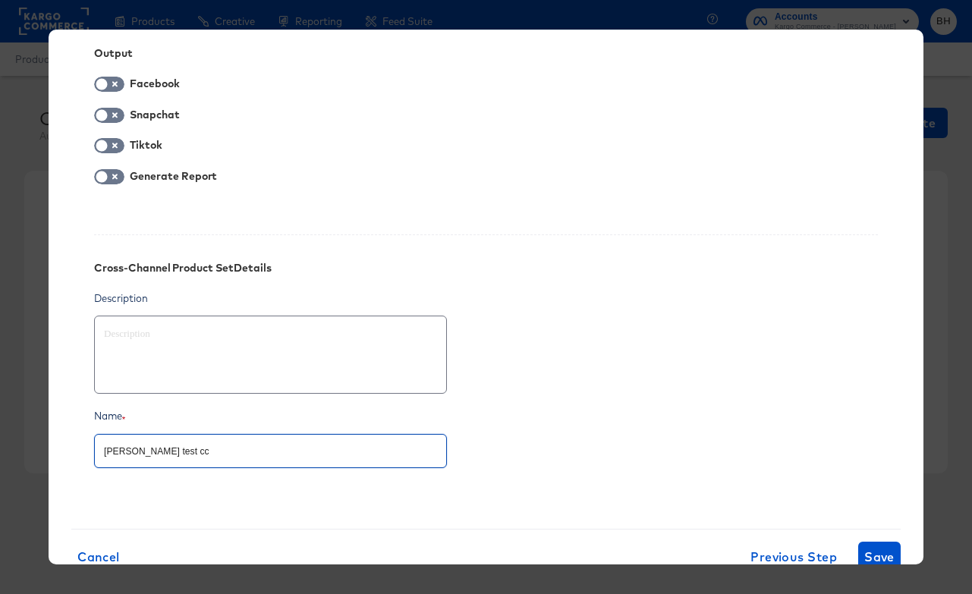
type input "bradley test ccp"
type textarea "x"
type input "bradley test ccps"
type textarea "x"
type input "bradley test ccps"
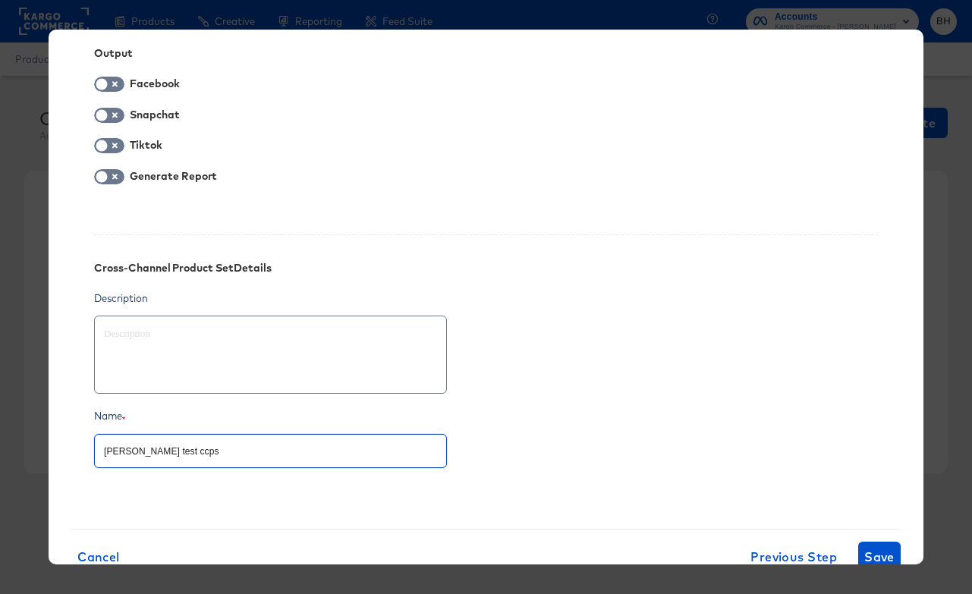
type textarea "x"
type input "bradley test ccps 2"
click at [577, 300] on div "Description" at bounding box center [486, 298] width 784 height 14
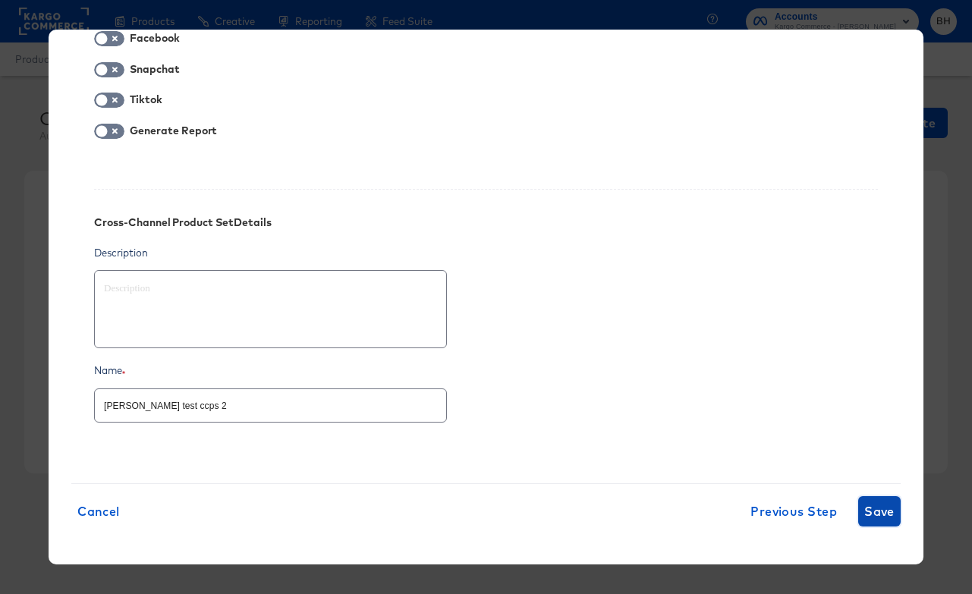
click at [870, 523] on button "Save" at bounding box center [879, 511] width 43 height 30
type textarea "x"
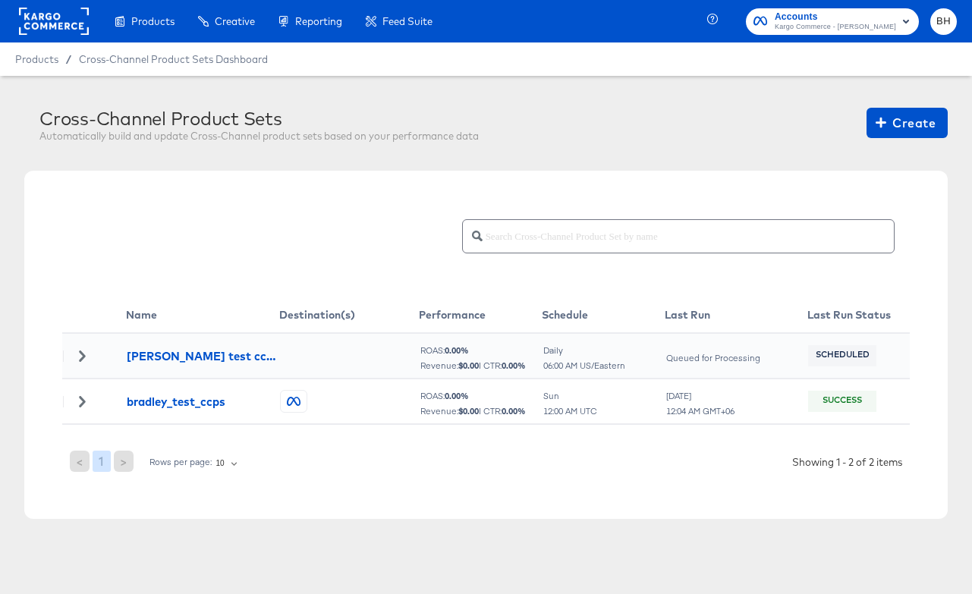
click at [85, 356] on icon at bounding box center [82, 356] width 6 height 11
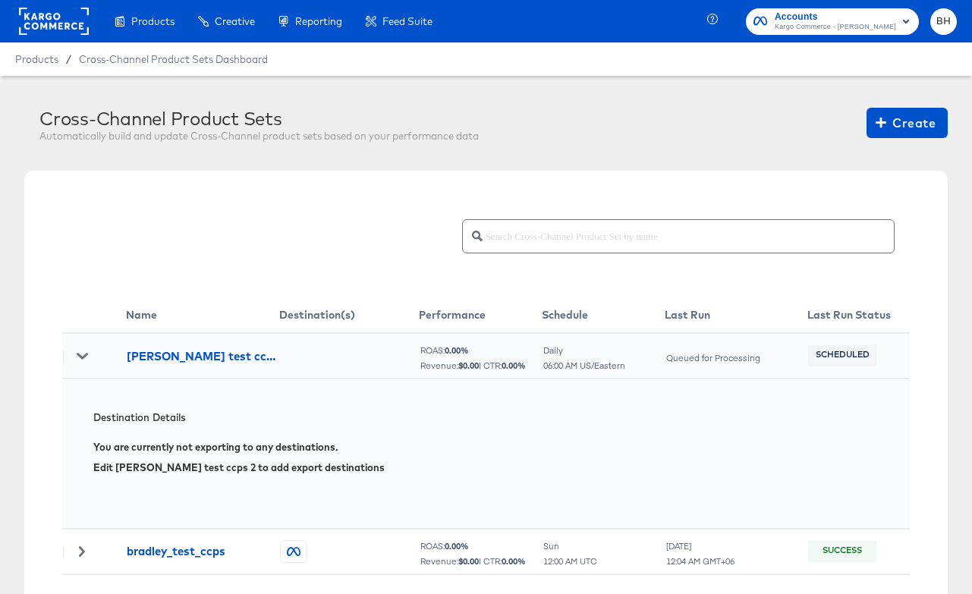
click at [85, 356] on icon at bounding box center [82, 356] width 11 height 6
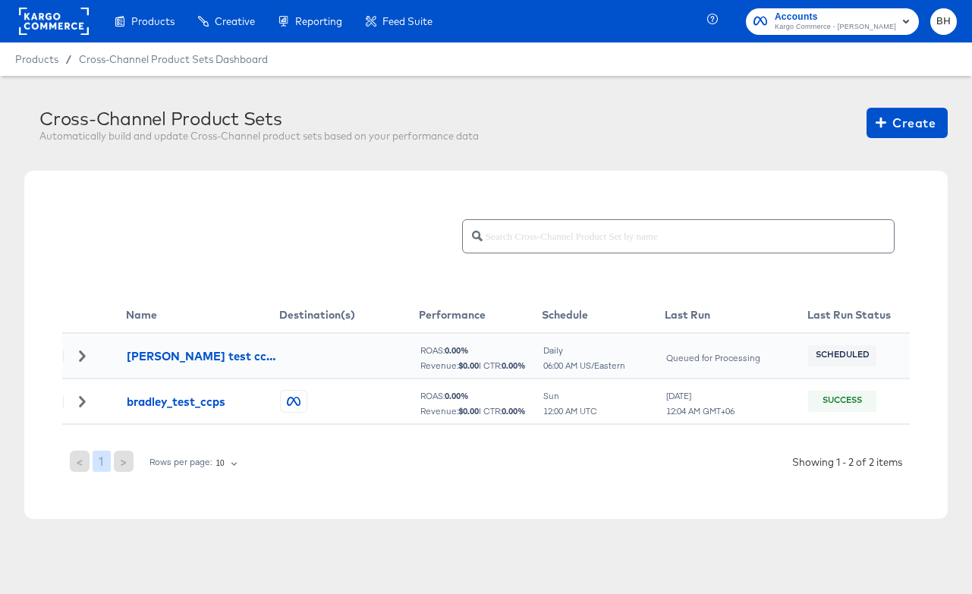
click at [836, 18] on span "Accounts" at bounding box center [835, 17] width 121 height 16
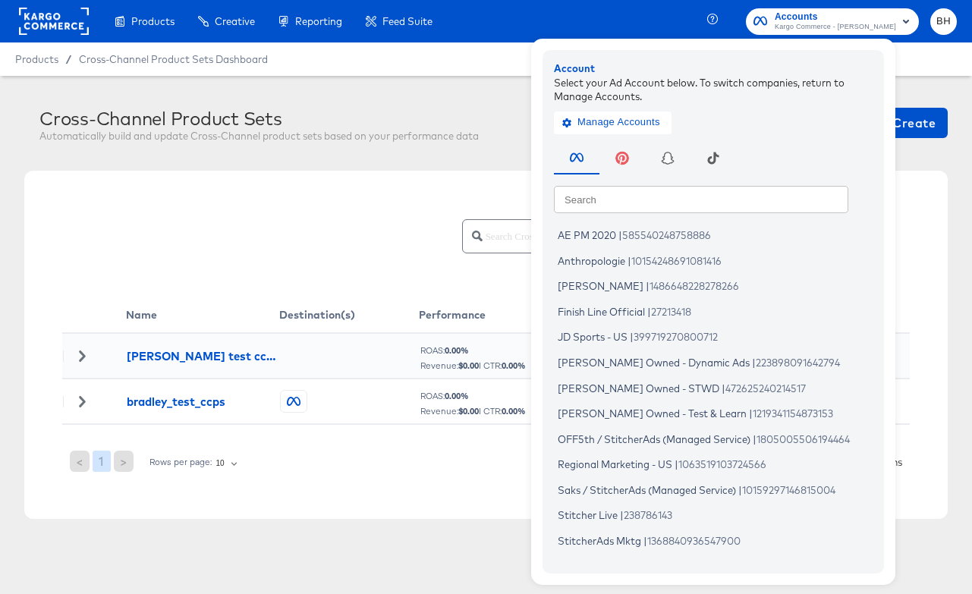
click at [470, 98] on article "Cross-Channel Product Sets Automatically build and update Cross-Channel product…" at bounding box center [486, 332] width 972 height 512
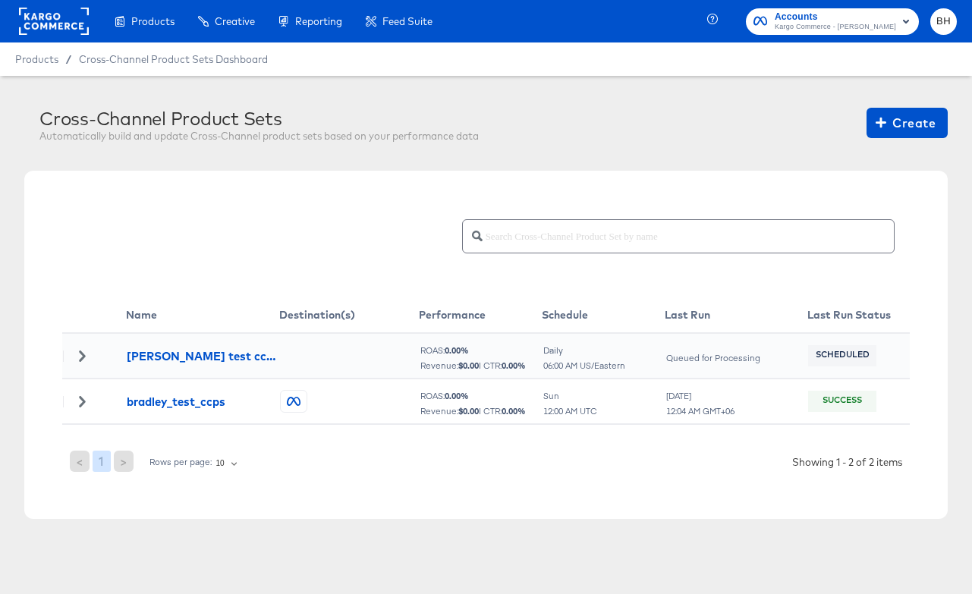
click at [843, 27] on span "Kargo Commerce - [PERSON_NAME]" at bounding box center [835, 27] width 121 height 12
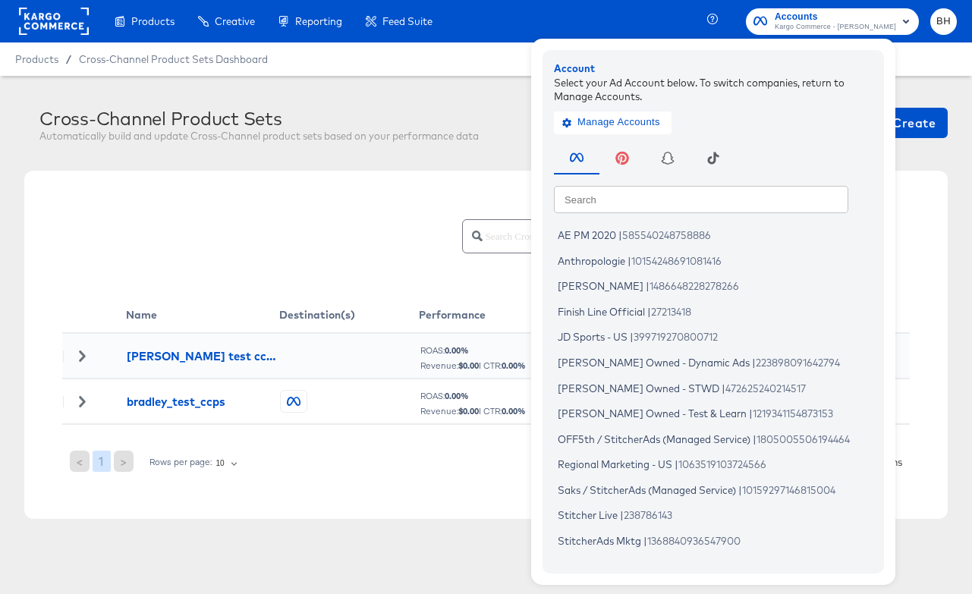
click at [487, 106] on article "Cross-Channel Product Sets Automatically build and update Cross-Channel product…" at bounding box center [486, 332] width 972 height 512
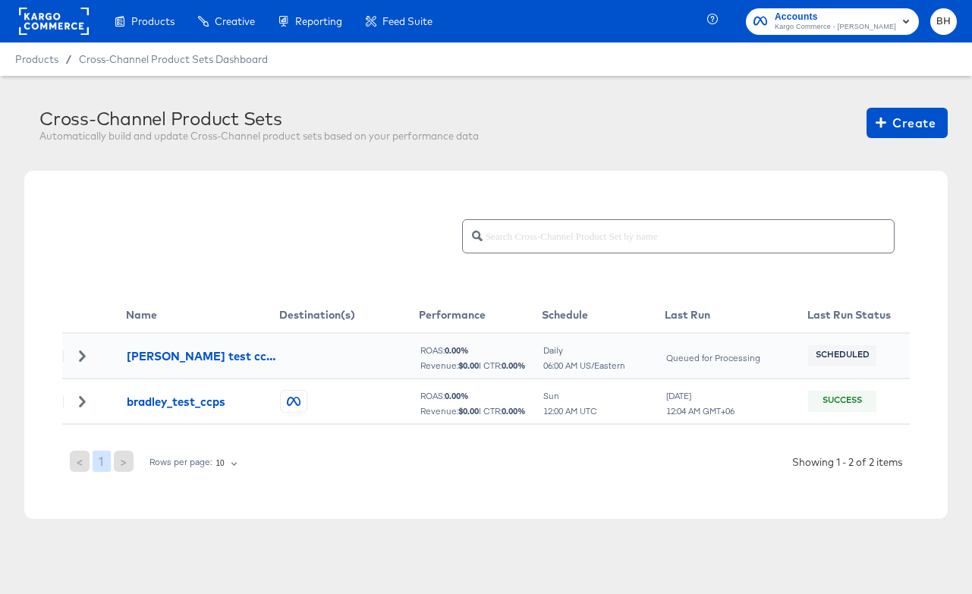
click at [49, 24] on rect at bounding box center [54, 21] width 70 height 27
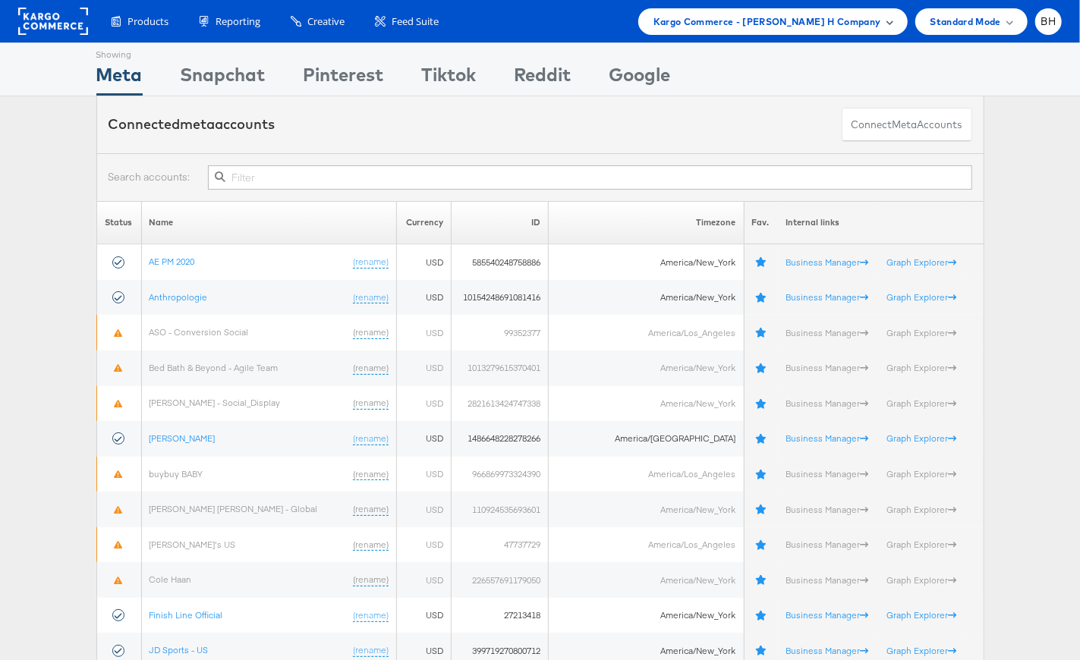
click at [871, 24] on span "Kargo Commerce - Bradley H Company" at bounding box center [768, 22] width 228 height 16
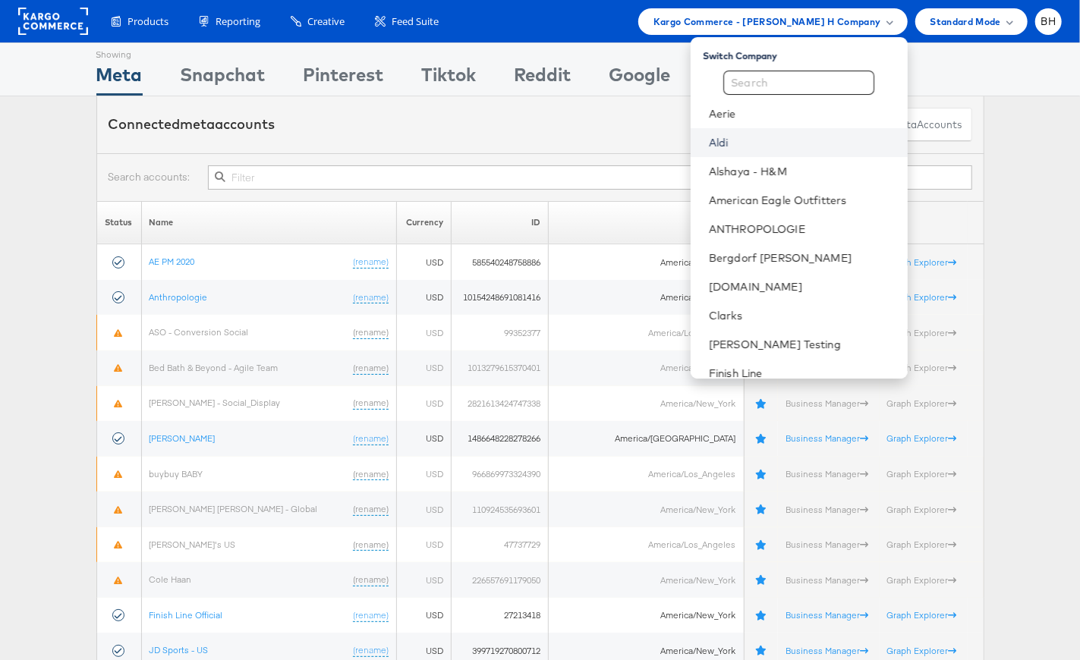
click at [781, 146] on link "Aldi" at bounding box center [802, 142] width 187 height 15
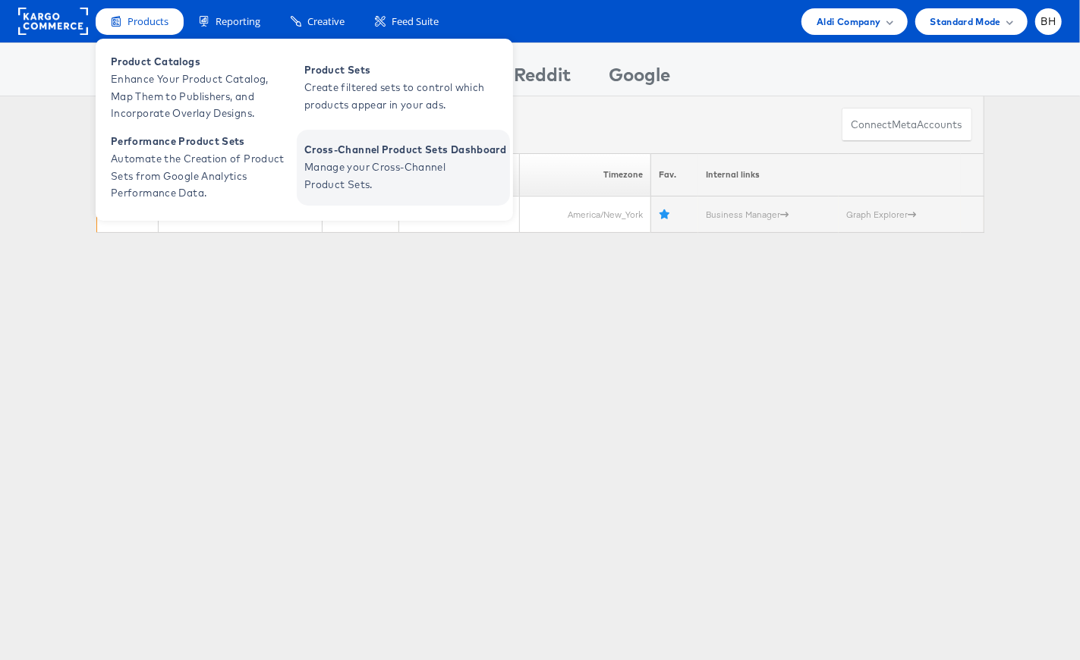
click at [431, 184] on span "Manage your Cross-Channel Product Sets." at bounding box center [395, 176] width 182 height 35
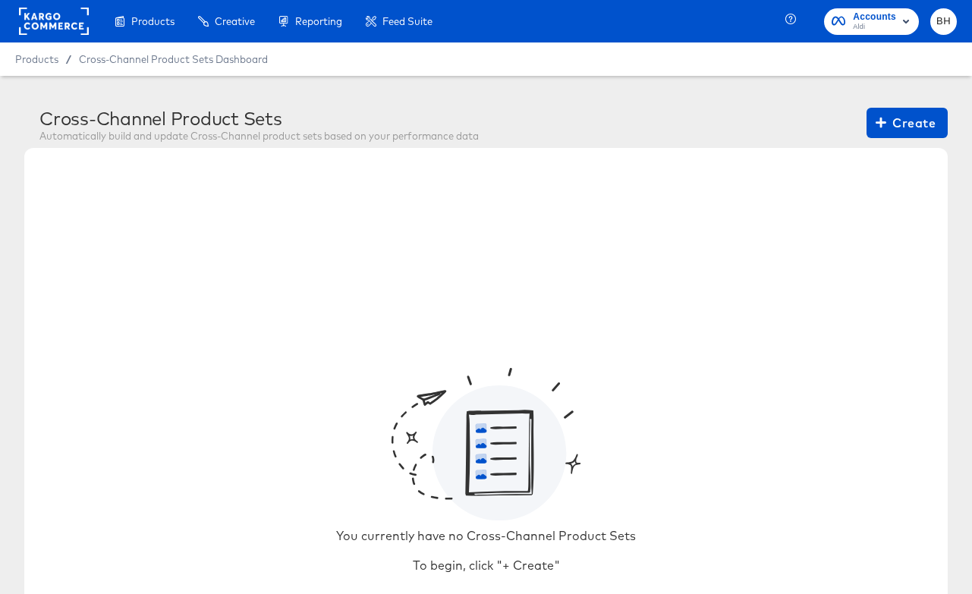
click at [33, 12] on rect at bounding box center [54, 21] width 70 height 27
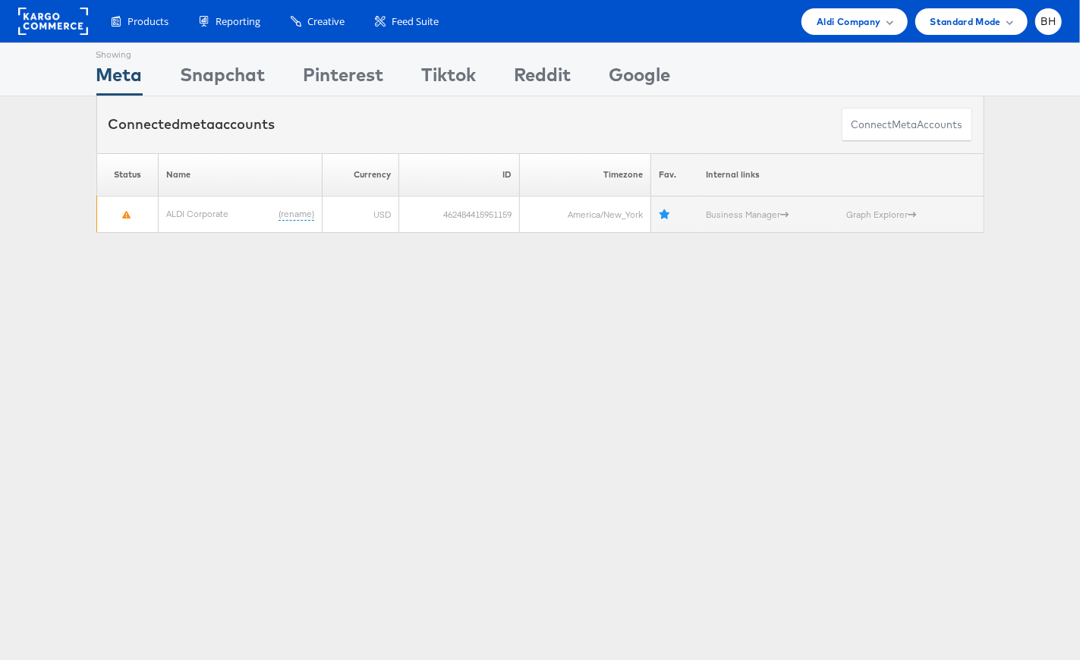
click at [603, 391] on div "Showing Meta Showing [GEOGRAPHIC_DATA] Showing Pinterest Showing Tiktok Showing…" at bounding box center [540, 422] width 1080 height 759
